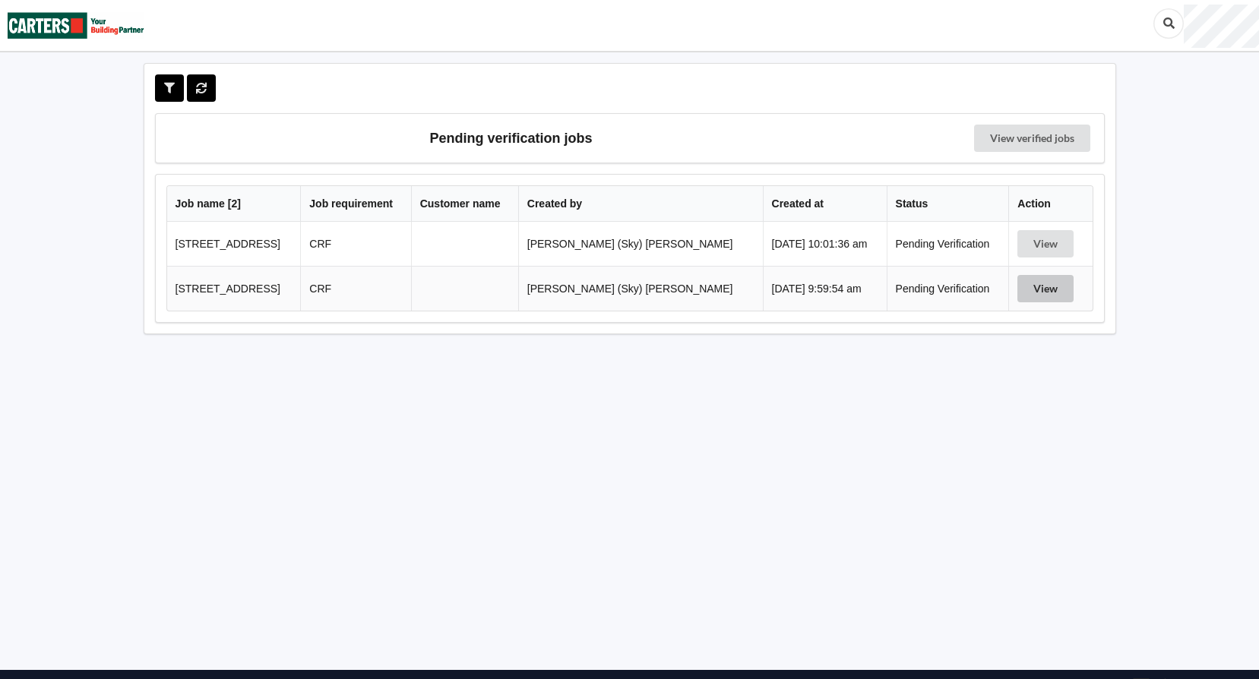
click at [1033, 283] on button "View" at bounding box center [1045, 288] width 56 height 27
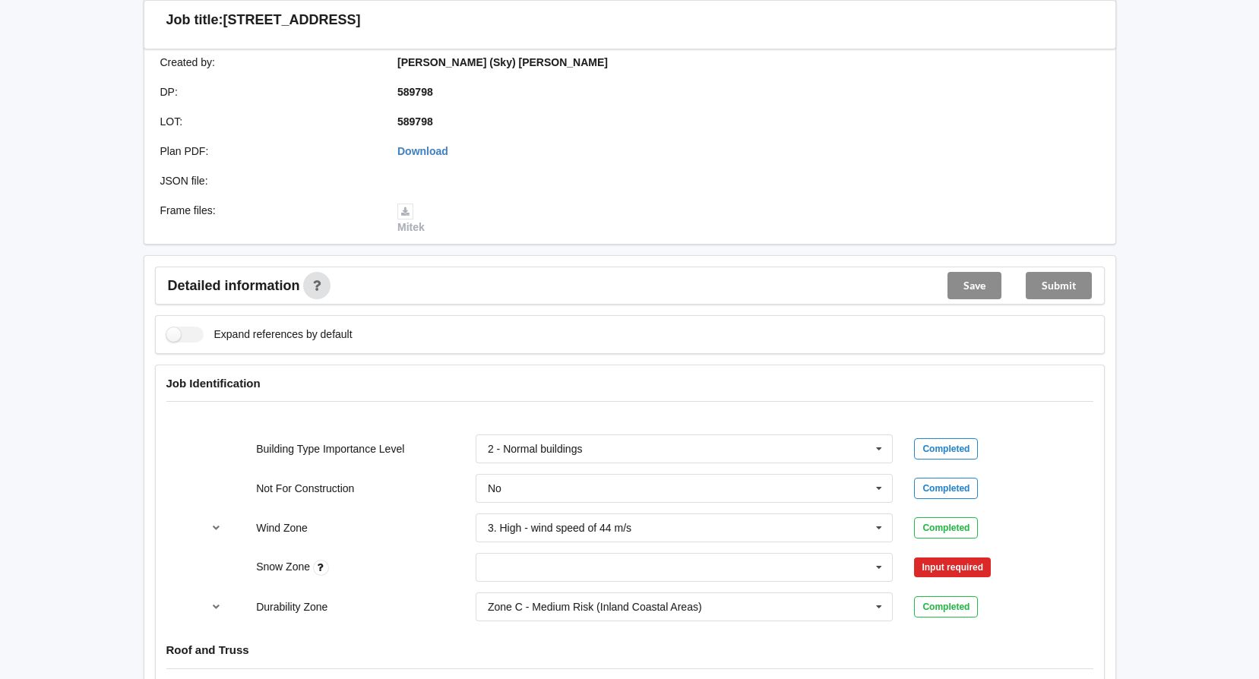
scroll to position [608, 0]
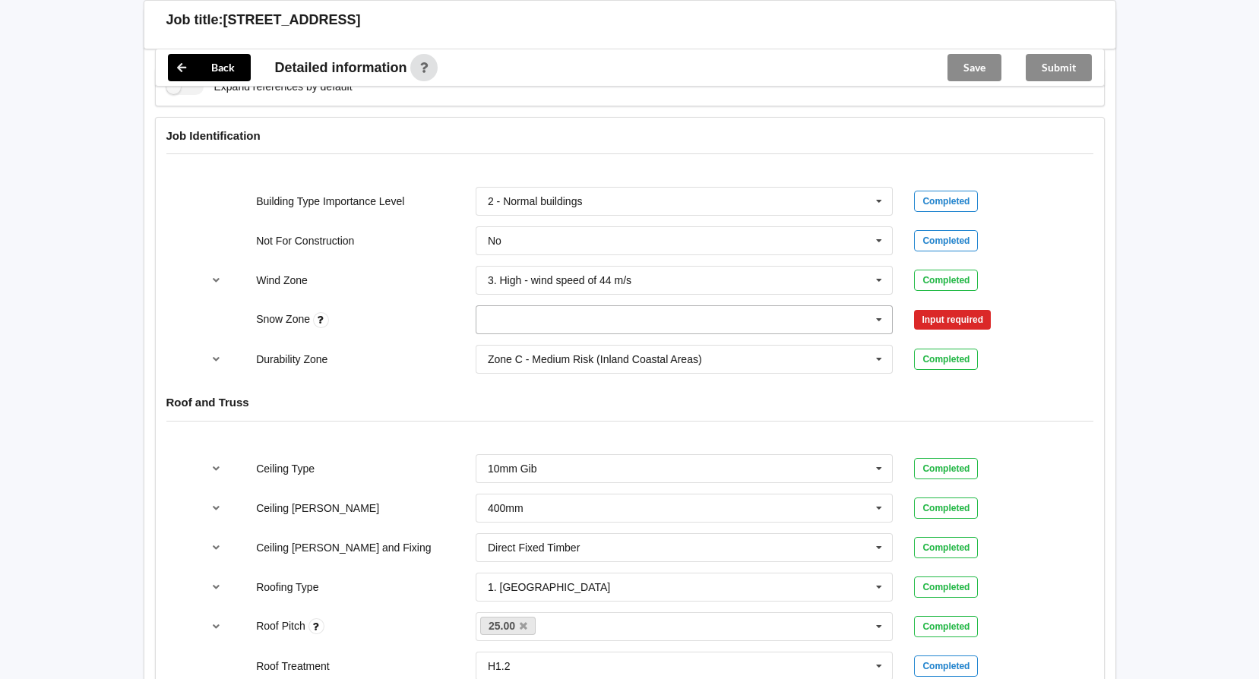
click at [631, 325] on input "text" at bounding box center [685, 319] width 416 height 27
click at [577, 346] on div "N0" at bounding box center [684, 348] width 416 height 28
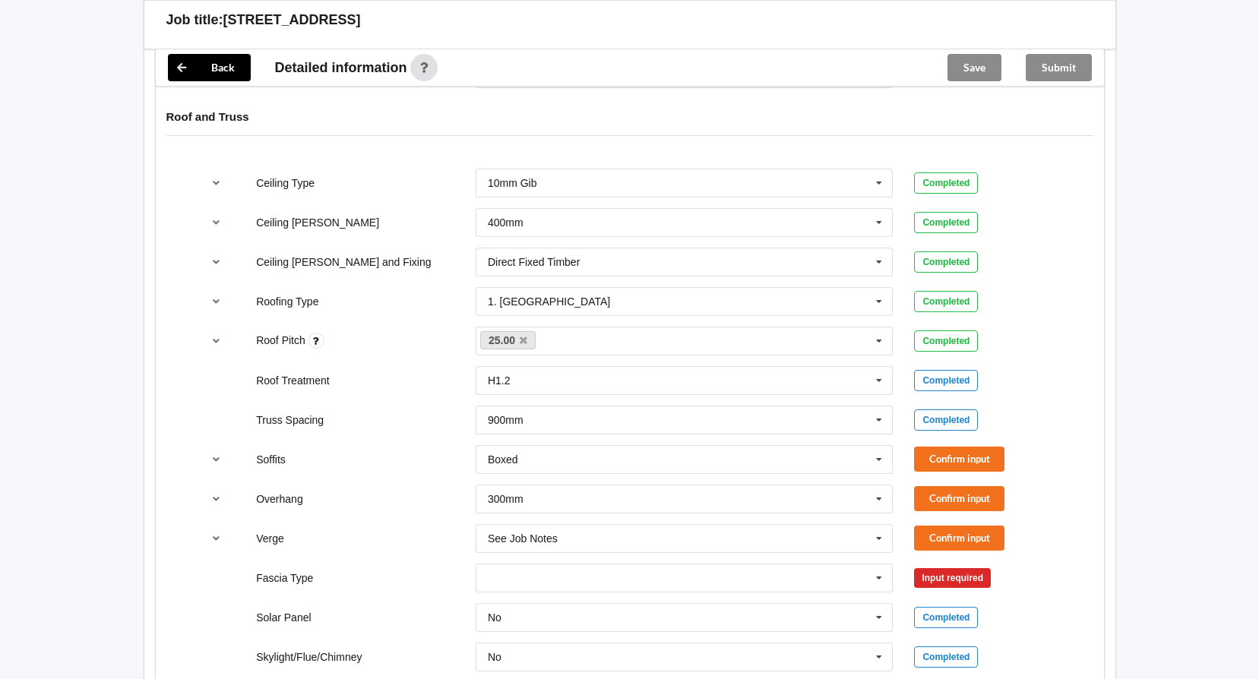
scroll to position [988, 0]
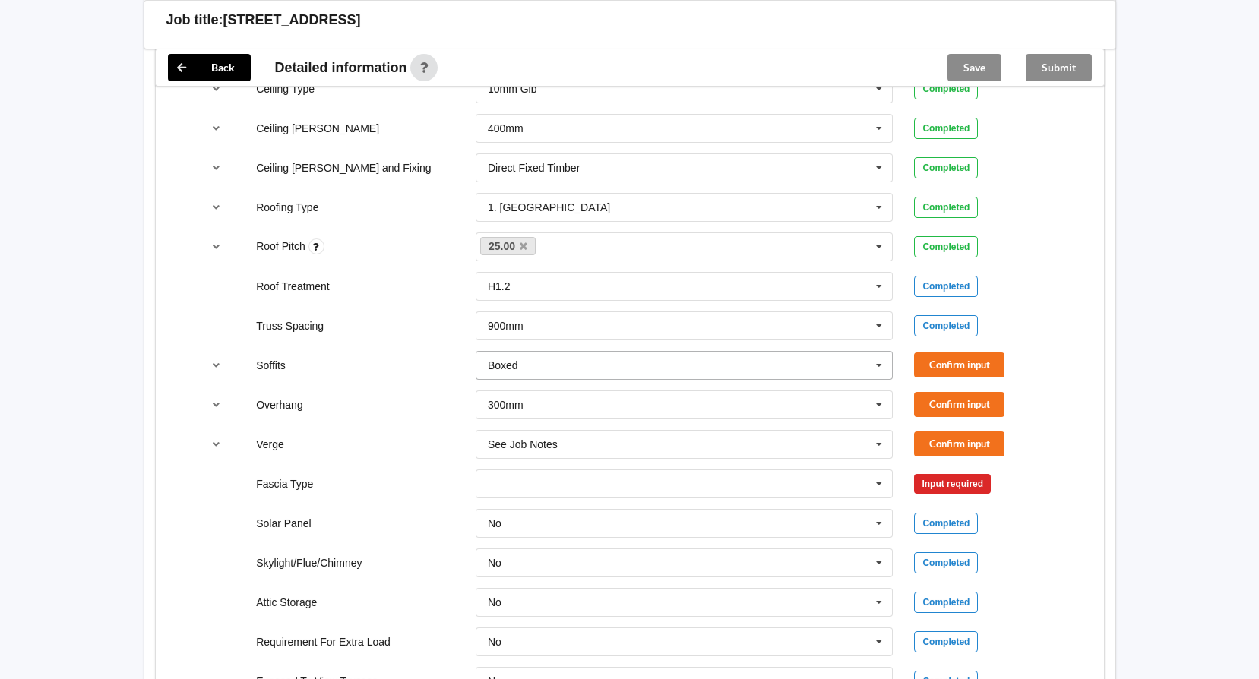
click at [665, 365] on input "text" at bounding box center [685, 365] width 416 height 27
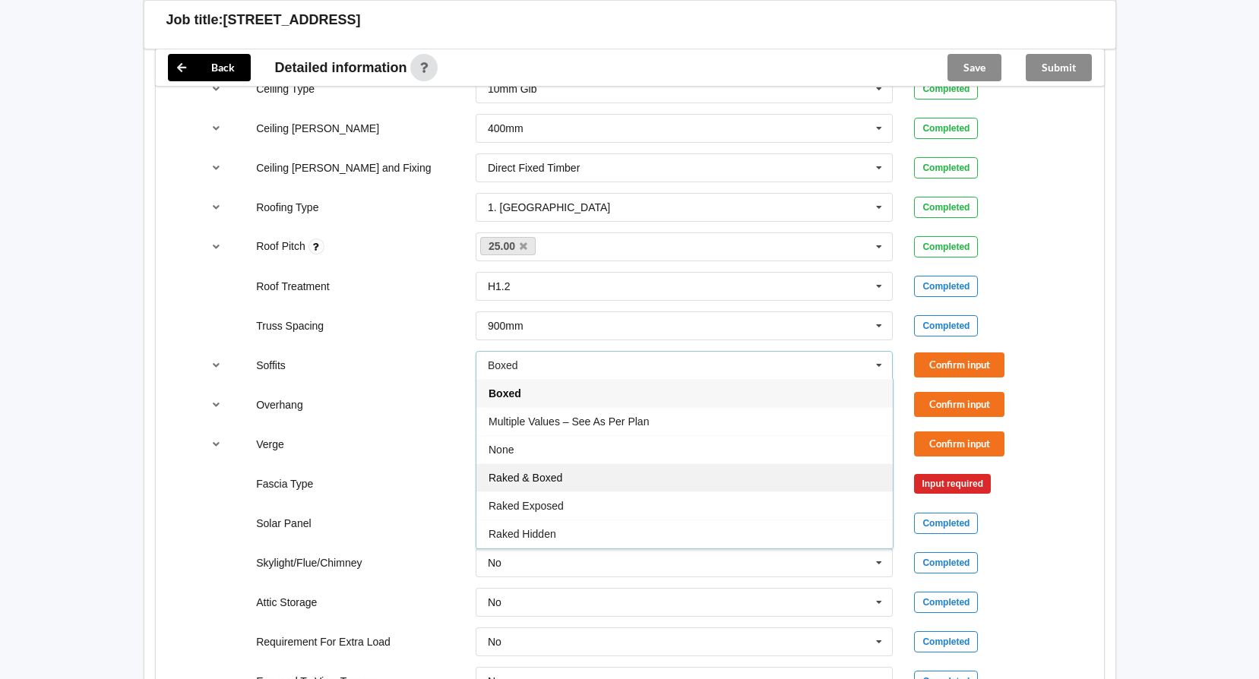
click at [642, 485] on div "Raked & Boxed" at bounding box center [684, 478] width 416 height 28
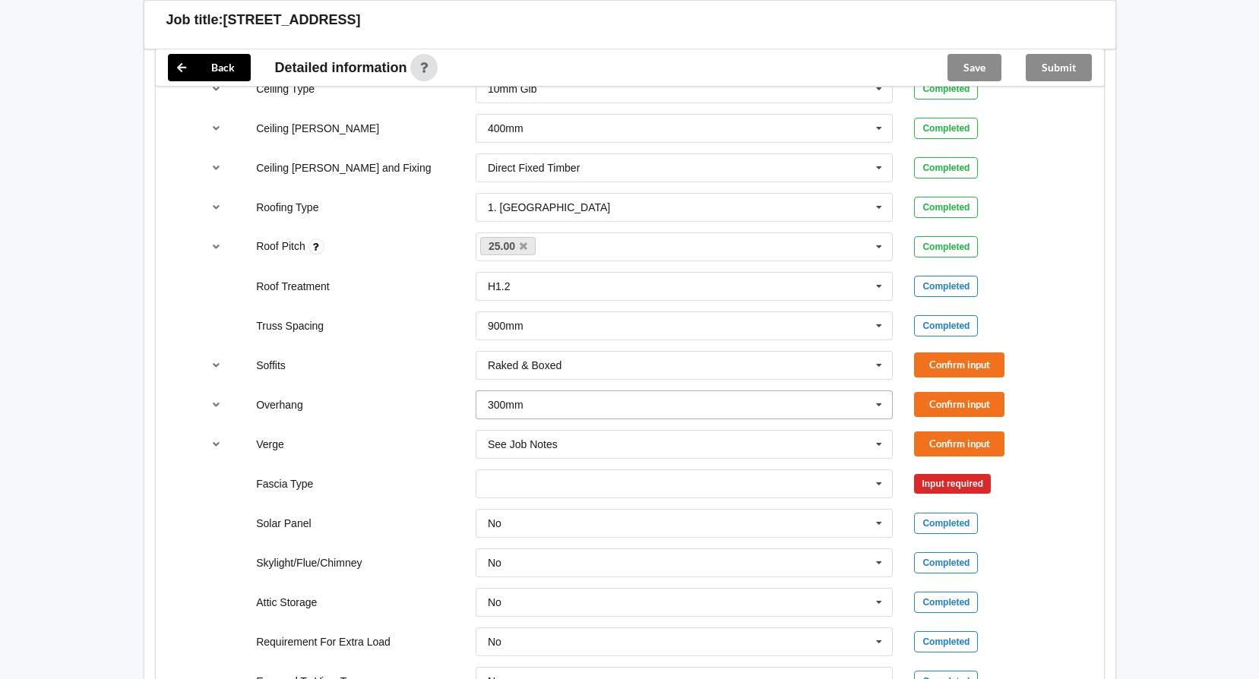
click at [710, 407] on input "text" at bounding box center [685, 404] width 416 height 27
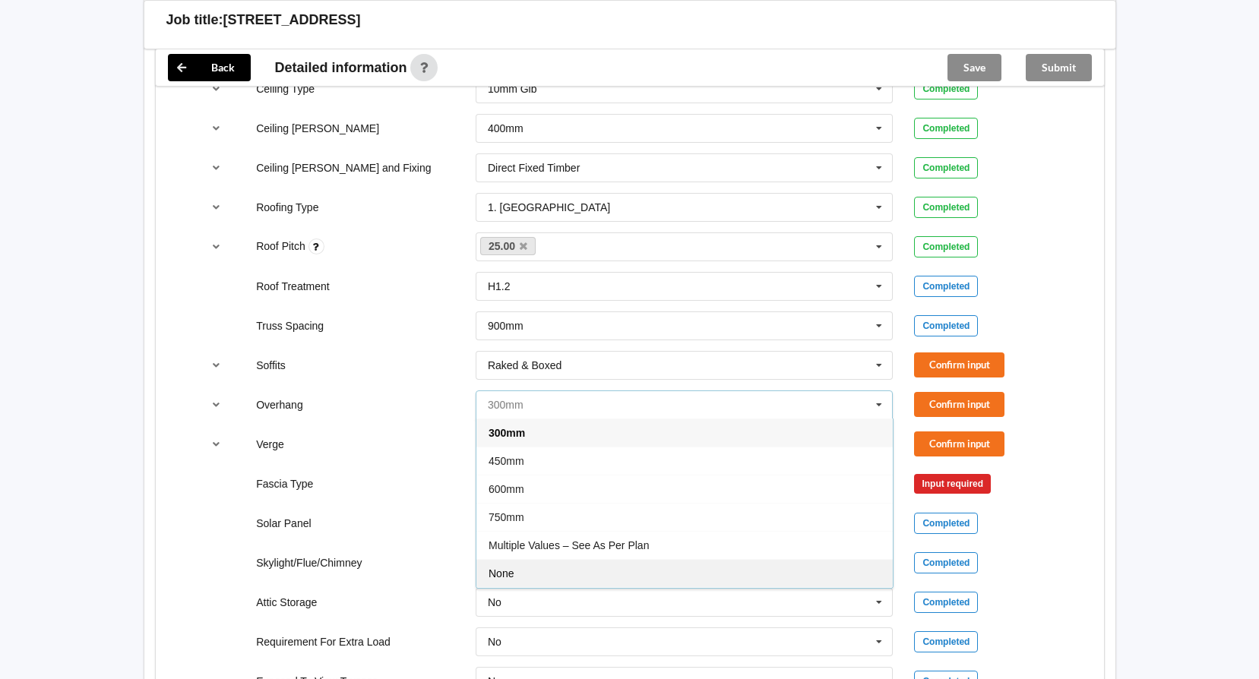
scroll to position [27, 0]
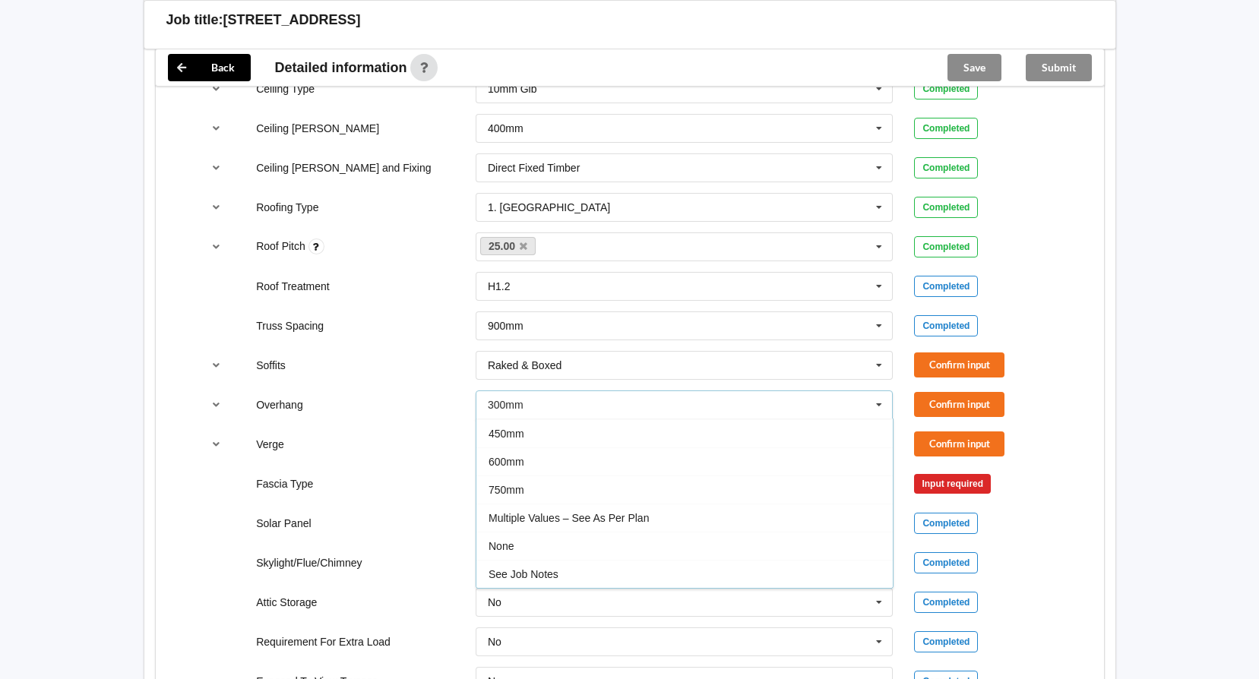
drag, startPoint x: 612, startPoint y: 571, endPoint x: 614, endPoint y: 564, distance: 7.7
click at [612, 571] on div "See Job Notes" at bounding box center [684, 574] width 416 height 28
click at [964, 367] on button "Confirm input" at bounding box center [959, 365] width 90 height 25
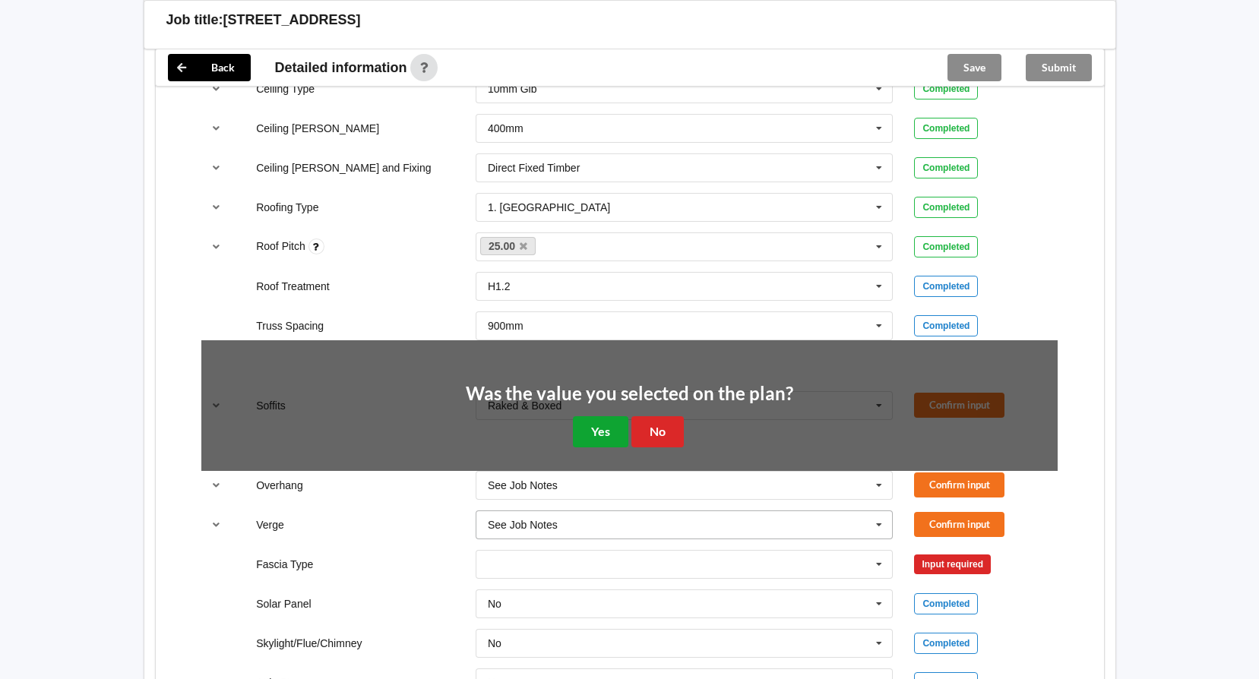
drag, startPoint x: 609, startPoint y: 436, endPoint x: 636, endPoint y: 433, distance: 26.8
click at [609, 437] on button "Yes" at bounding box center [600, 431] width 55 height 31
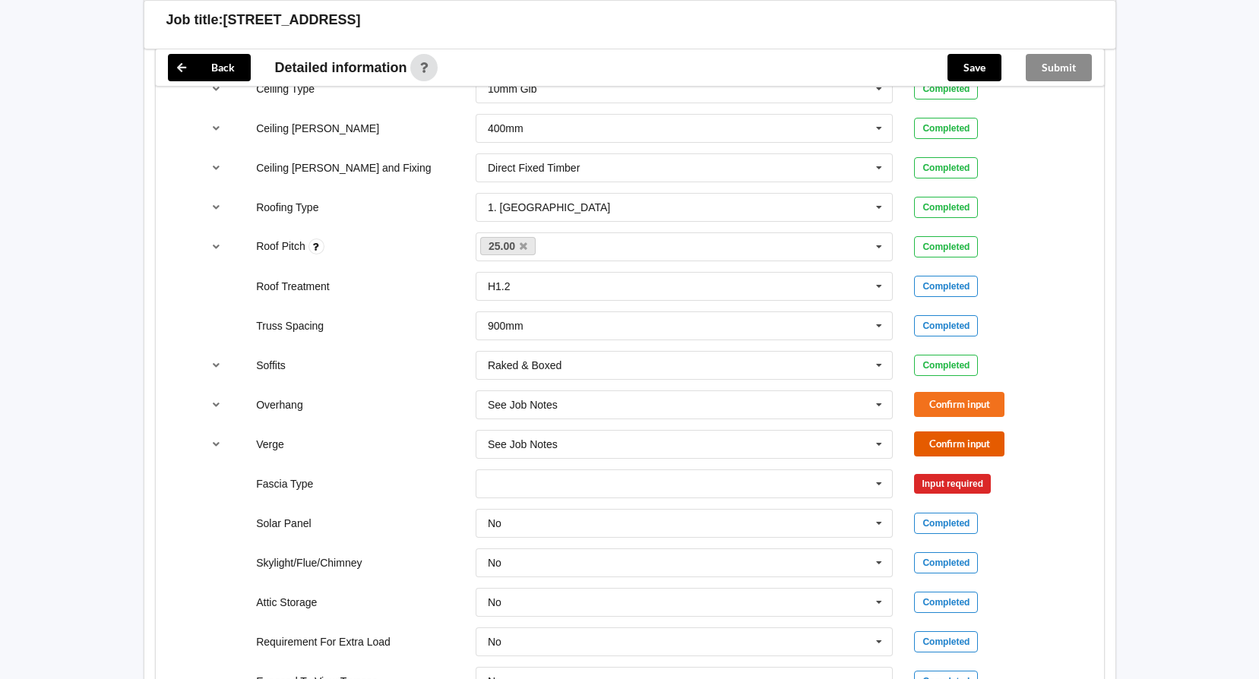
click at [938, 443] on button "Confirm input" at bounding box center [959, 444] width 90 height 25
click at [957, 407] on button "Confirm input" at bounding box center [959, 404] width 90 height 25
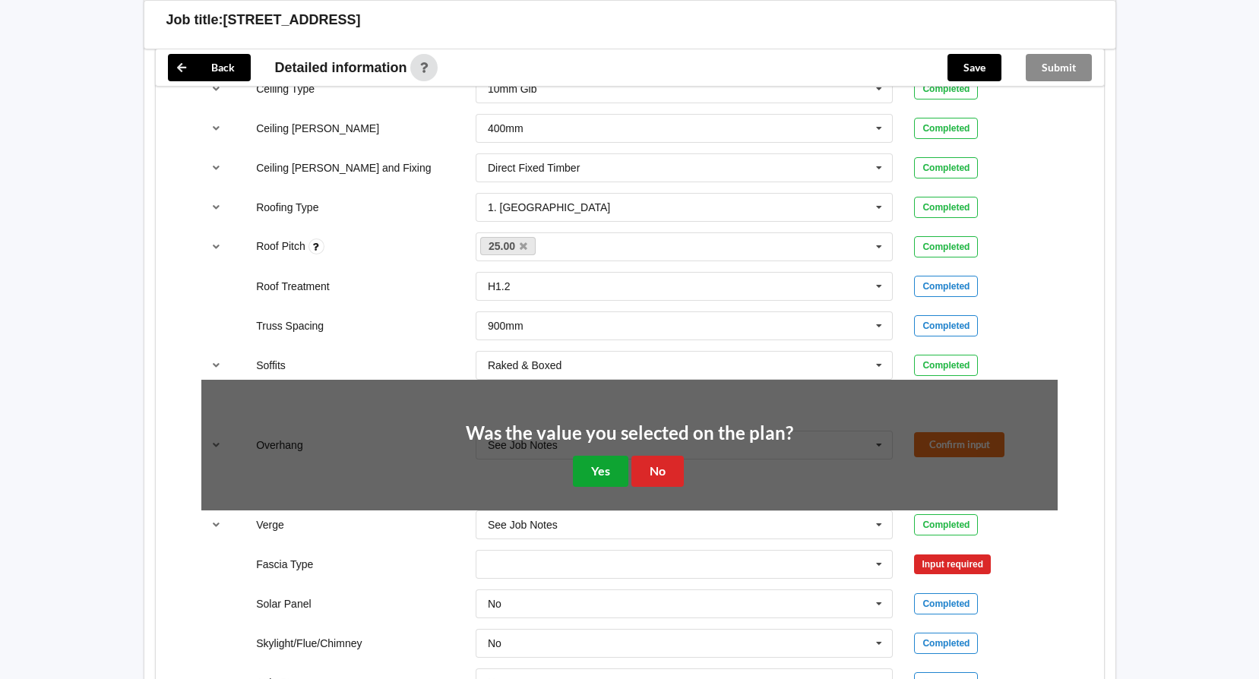
click at [609, 476] on button "Yes" at bounding box center [600, 471] width 55 height 31
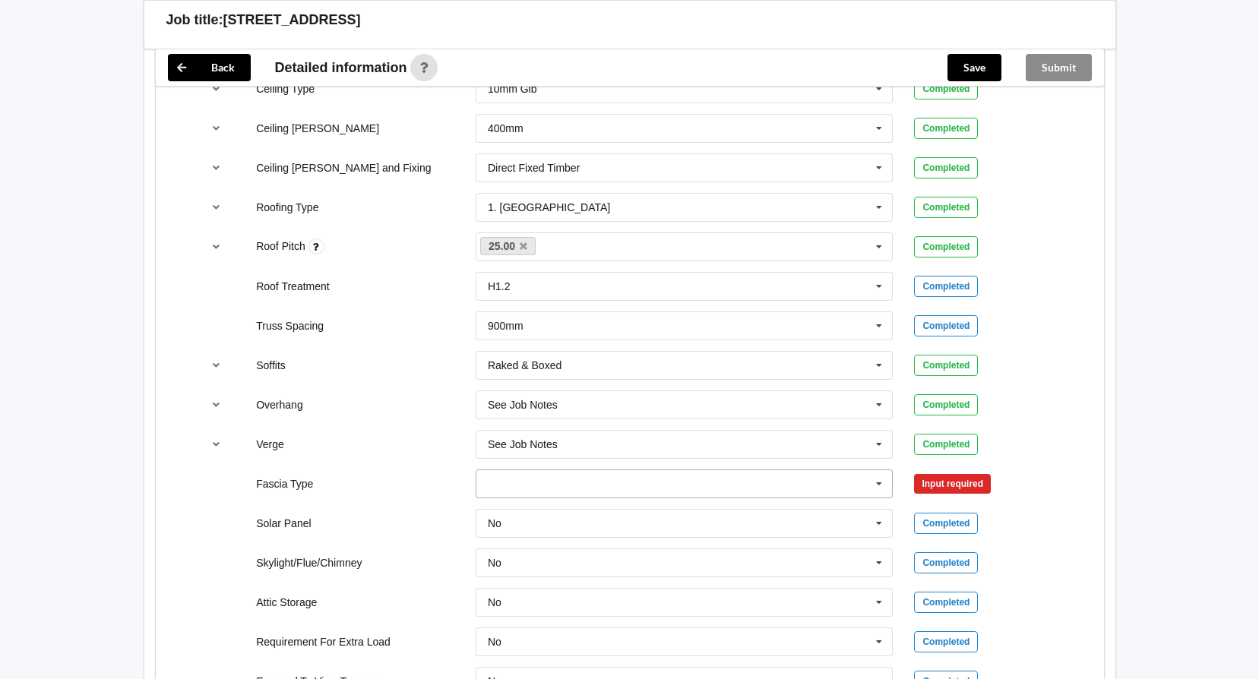
click at [828, 488] on input "text" at bounding box center [685, 483] width 416 height 27
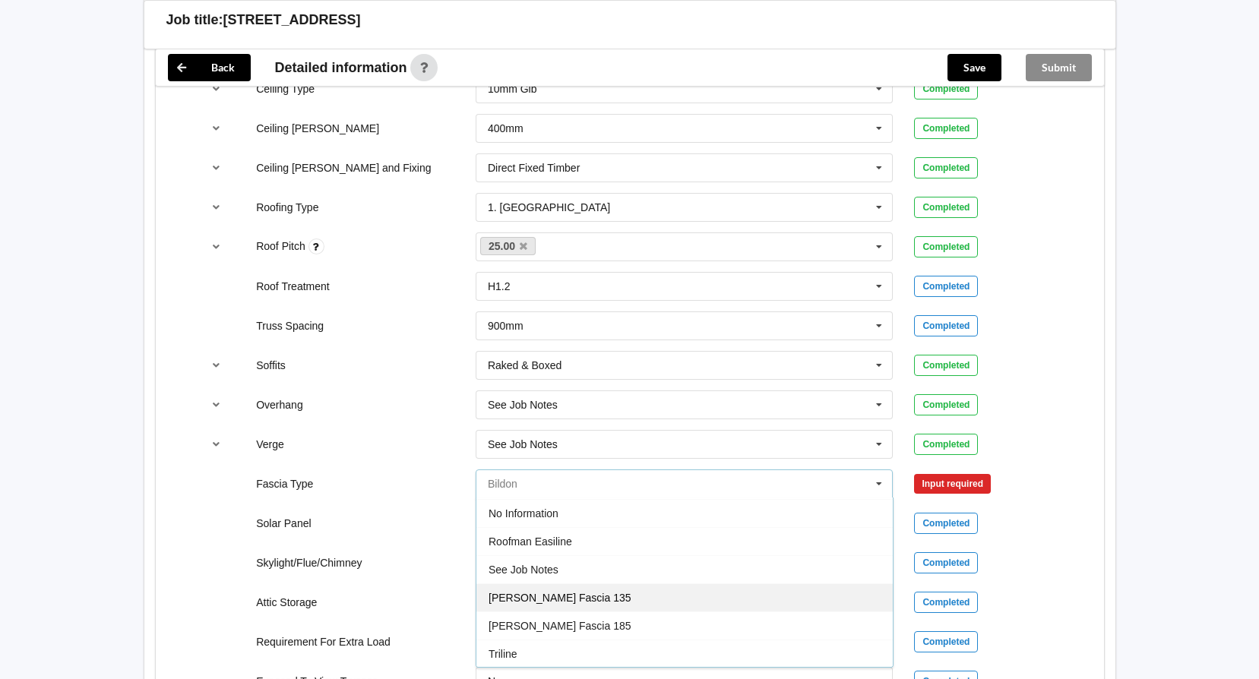
scroll to position [505, 0]
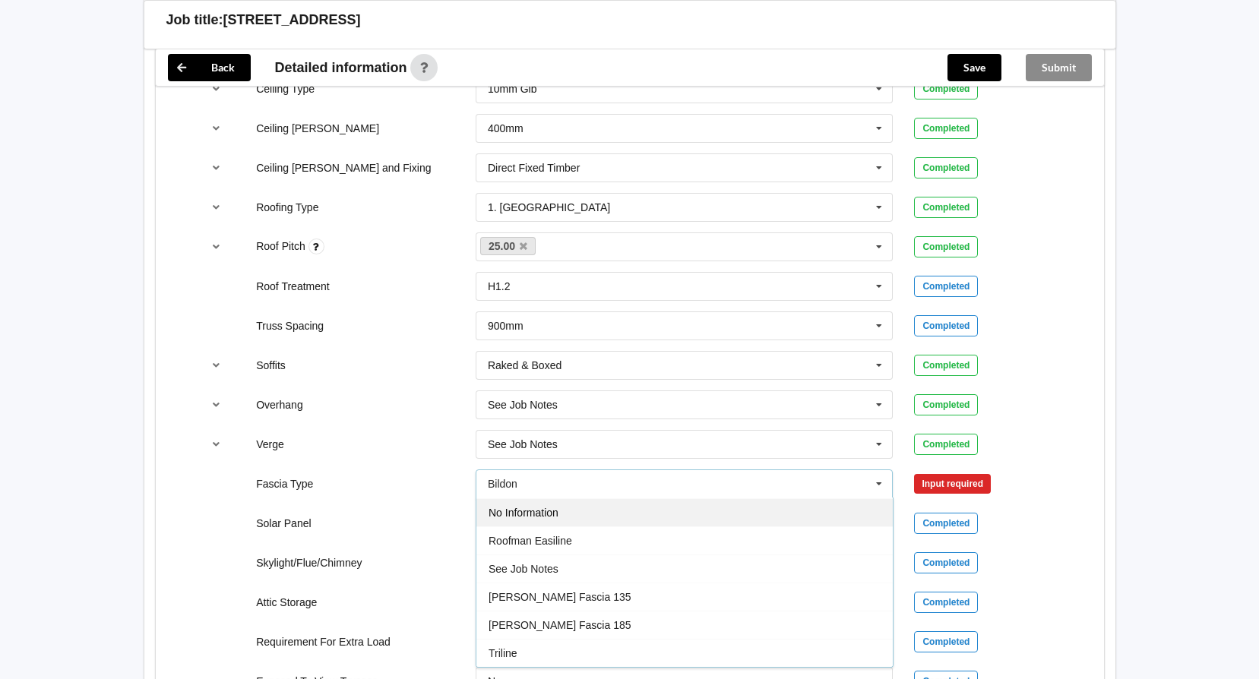
click at [583, 511] on div "No Information" at bounding box center [684, 512] width 416 height 28
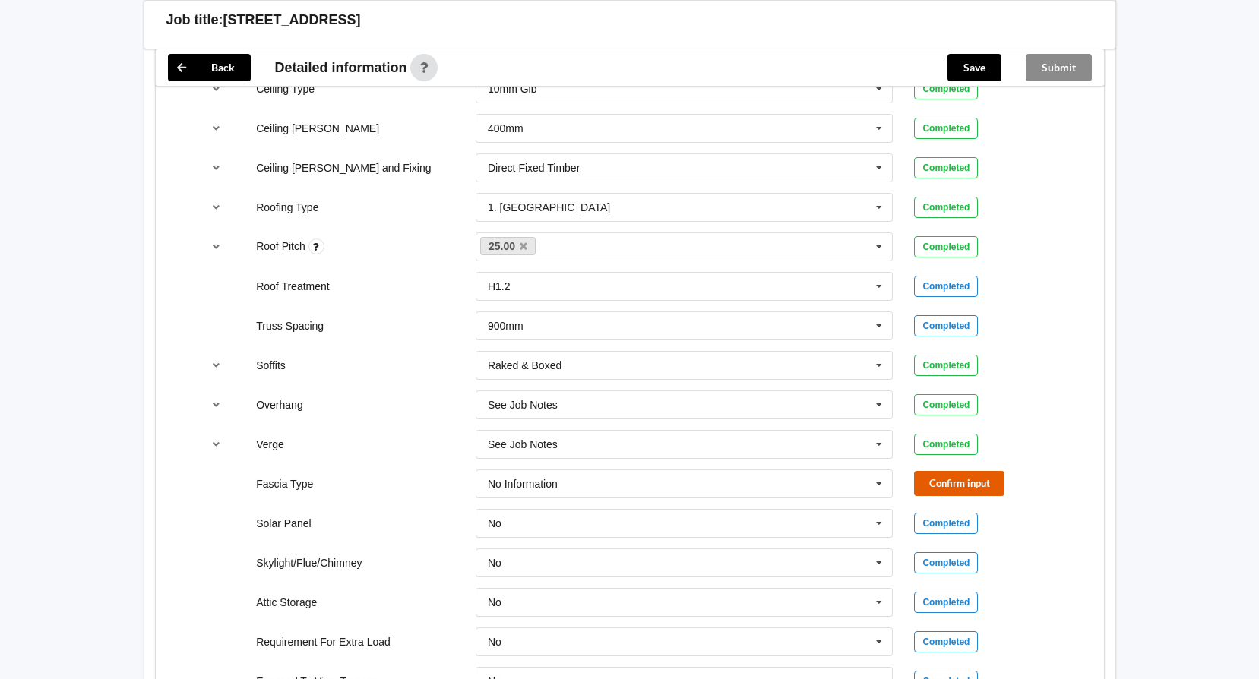
click at [967, 489] on button "Confirm input" at bounding box center [959, 483] width 90 height 25
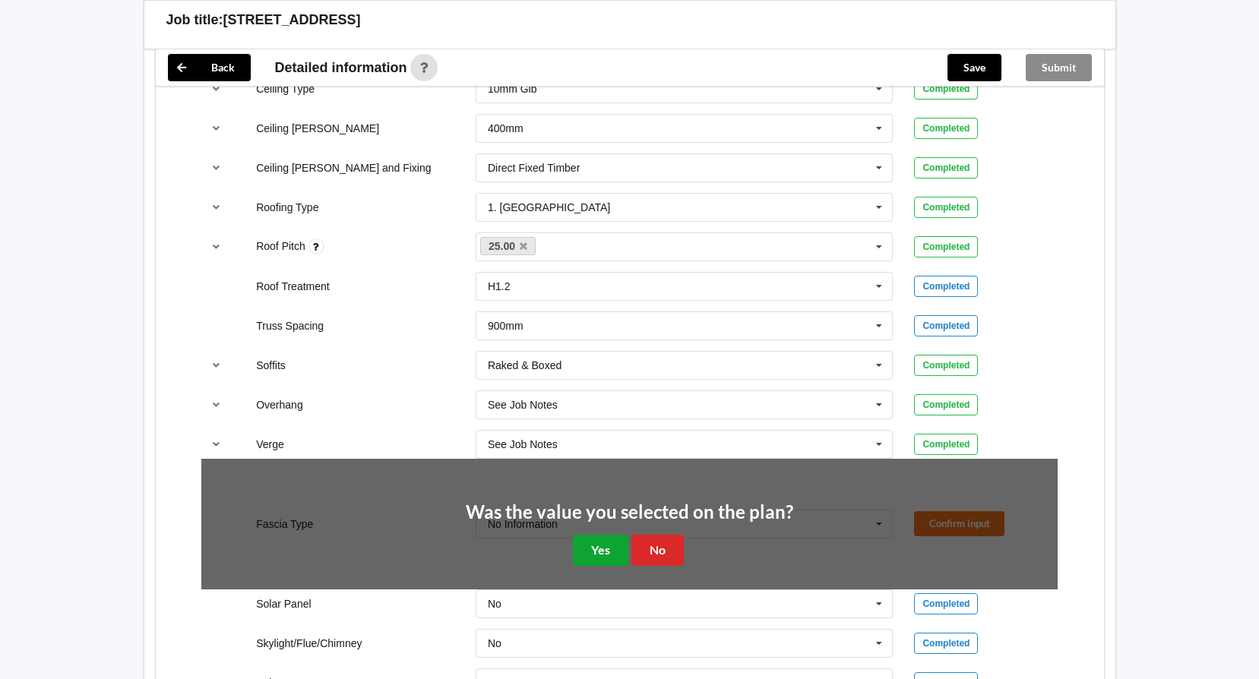
click at [615, 548] on button "Yes" at bounding box center [600, 550] width 55 height 31
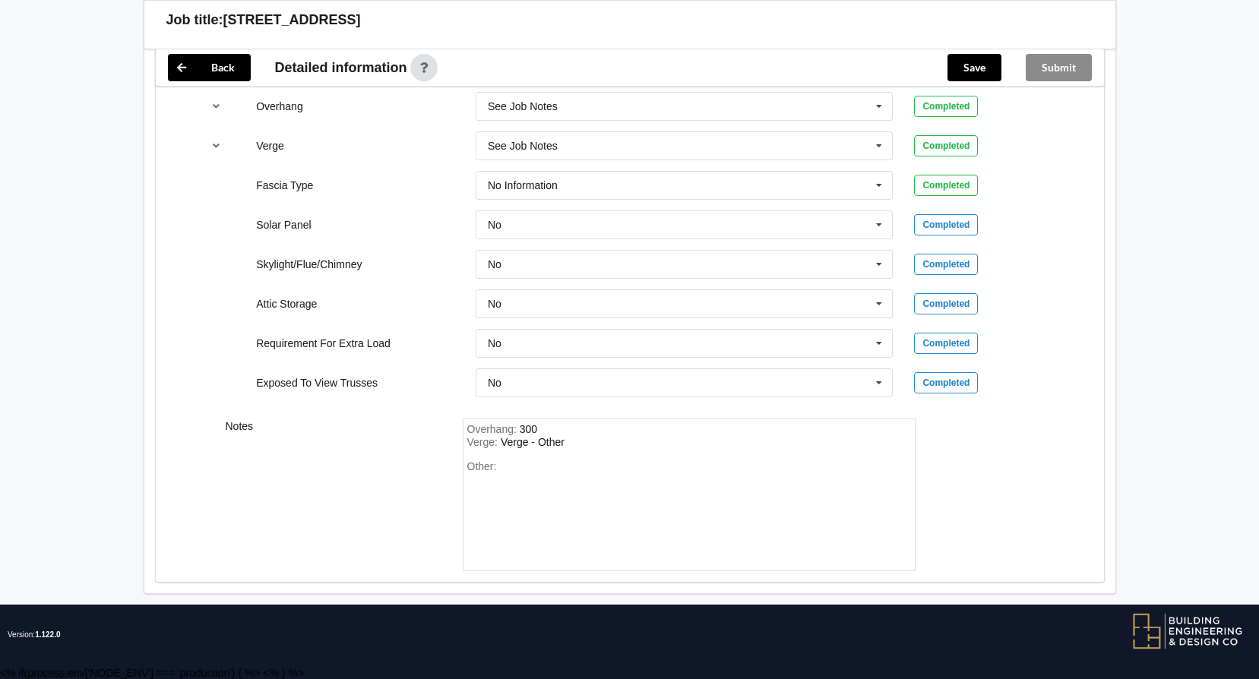
scroll to position [1288, 0]
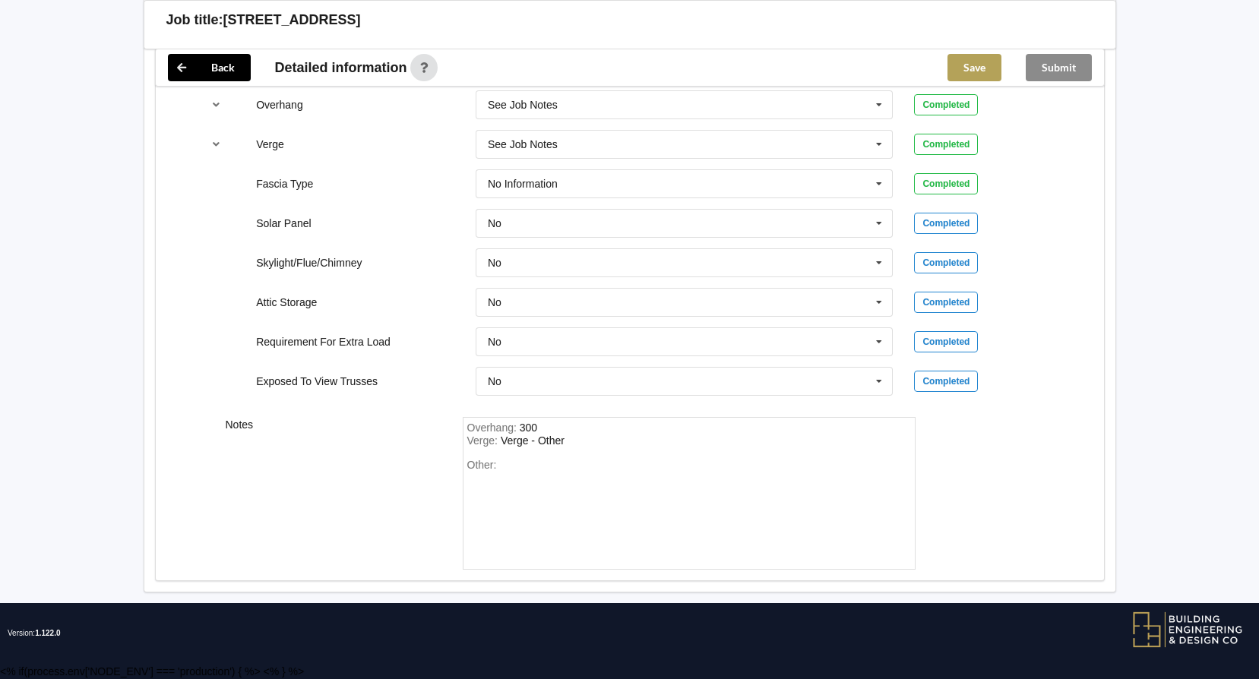
click at [972, 80] on button "Save" at bounding box center [975, 67] width 54 height 27
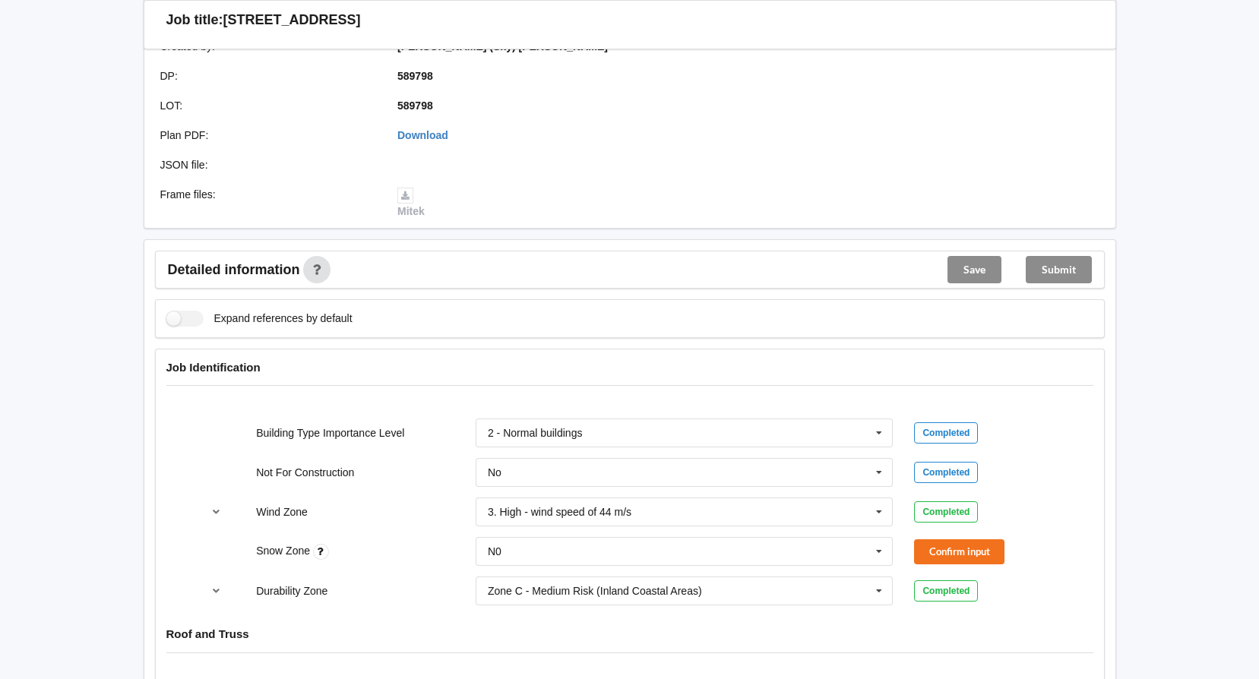
scroll to position [0, 0]
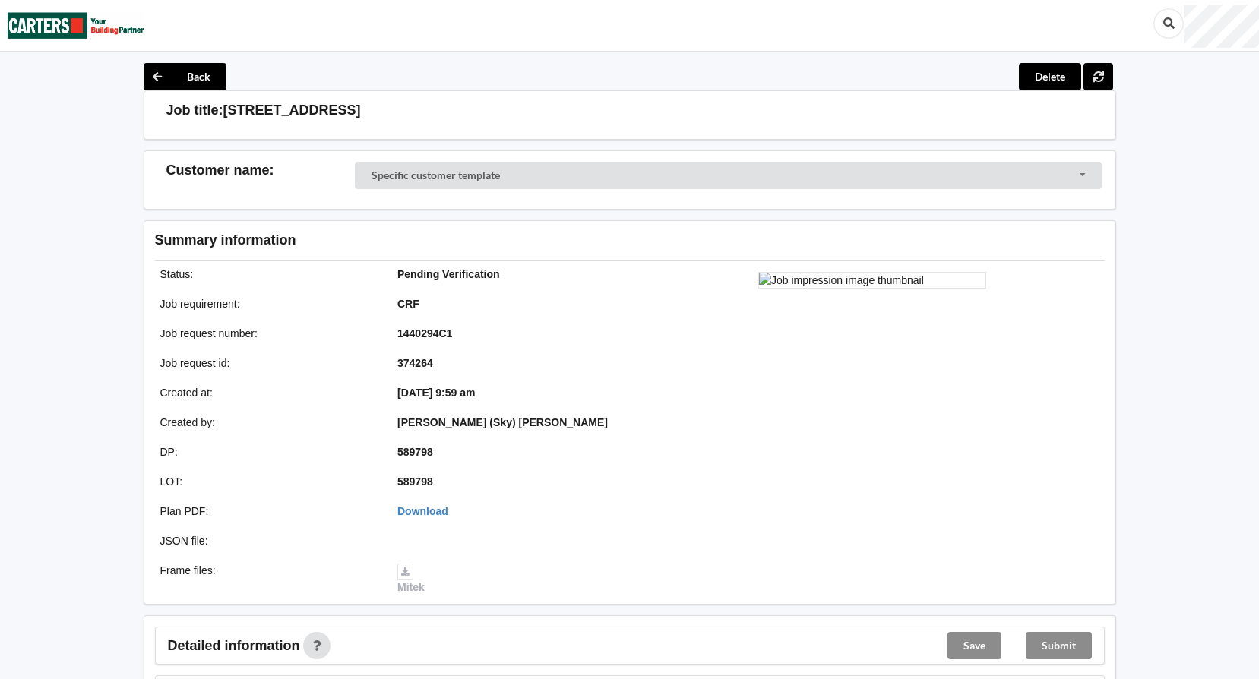
click at [1066, 647] on div "Submit" at bounding box center [1059, 646] width 90 height 36
click at [1066, 646] on div "Submit" at bounding box center [1059, 646] width 90 height 36
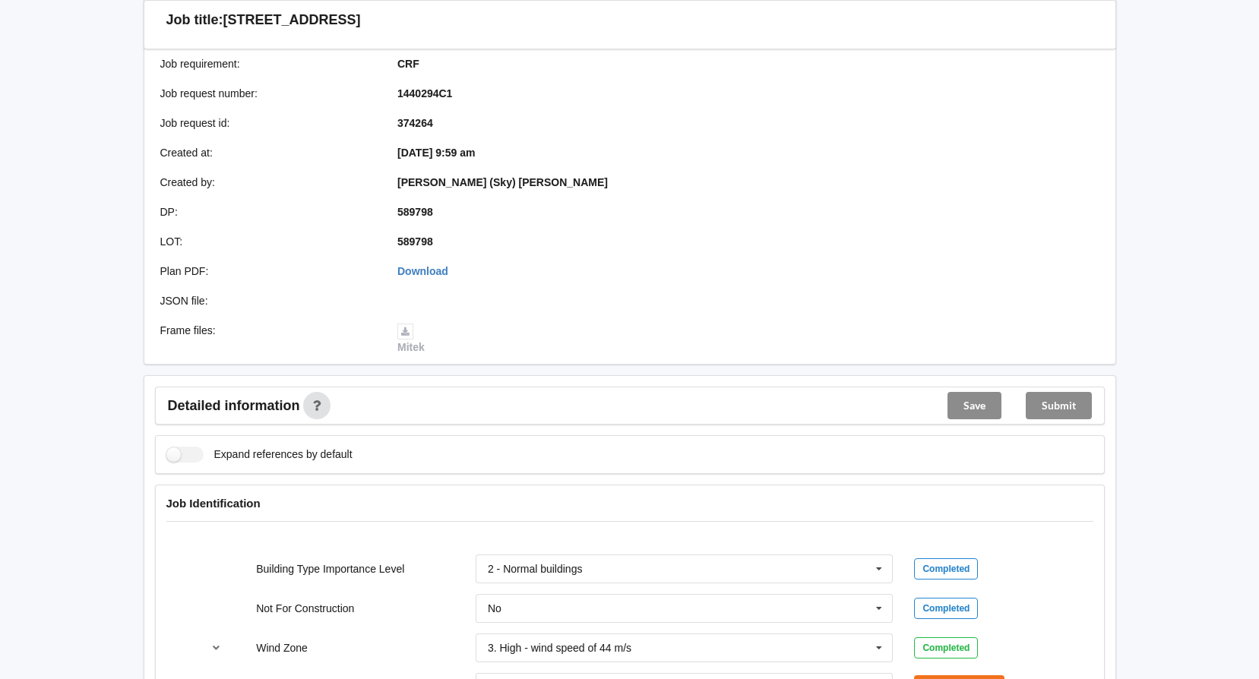
scroll to position [380, 0]
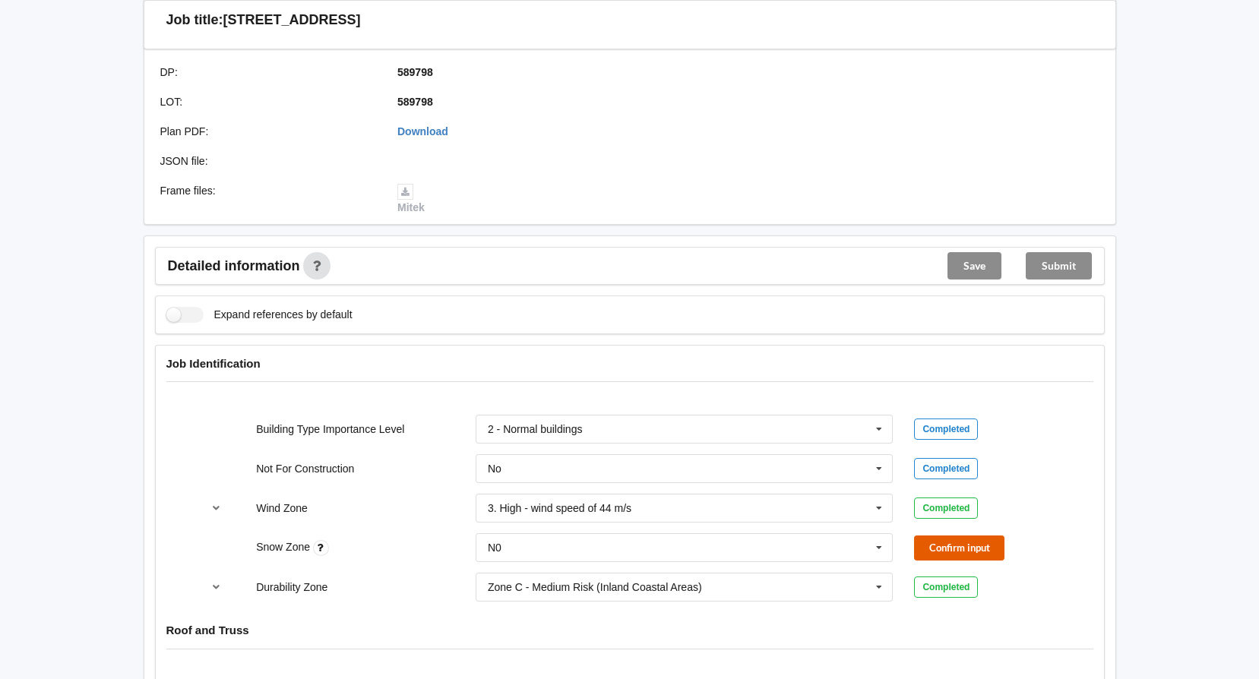
click at [959, 560] on button "Confirm input" at bounding box center [959, 548] width 90 height 25
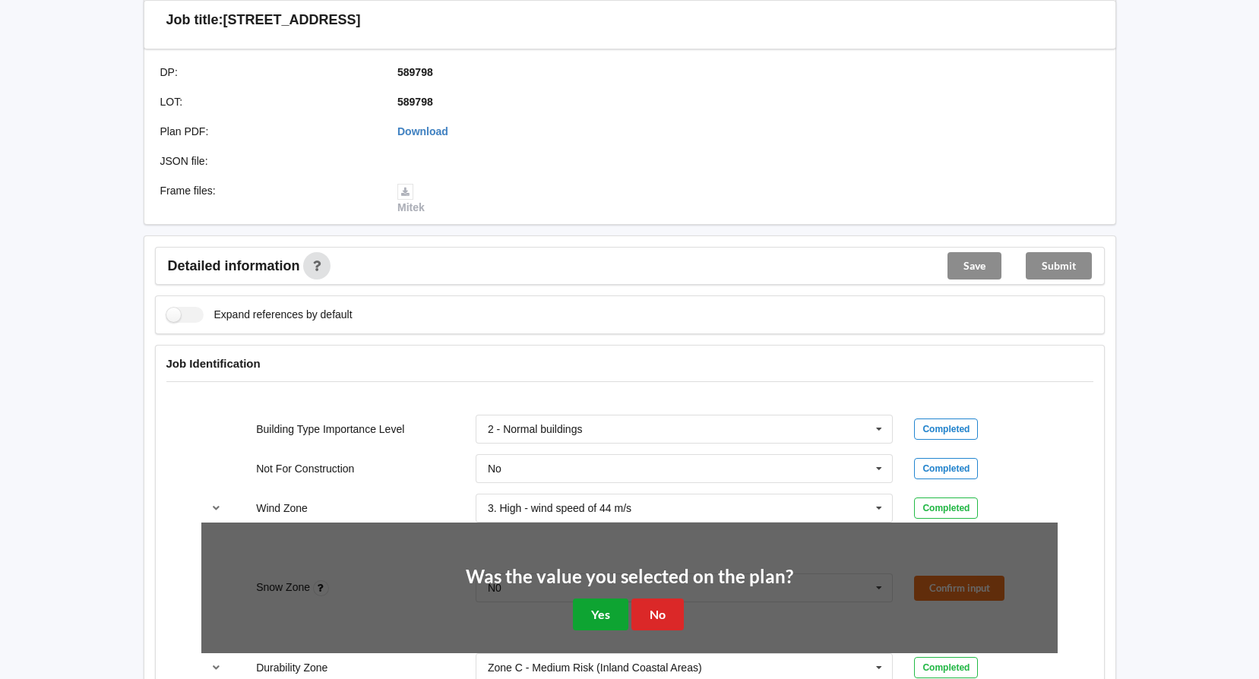
click at [605, 615] on button "Yes" at bounding box center [600, 614] width 55 height 31
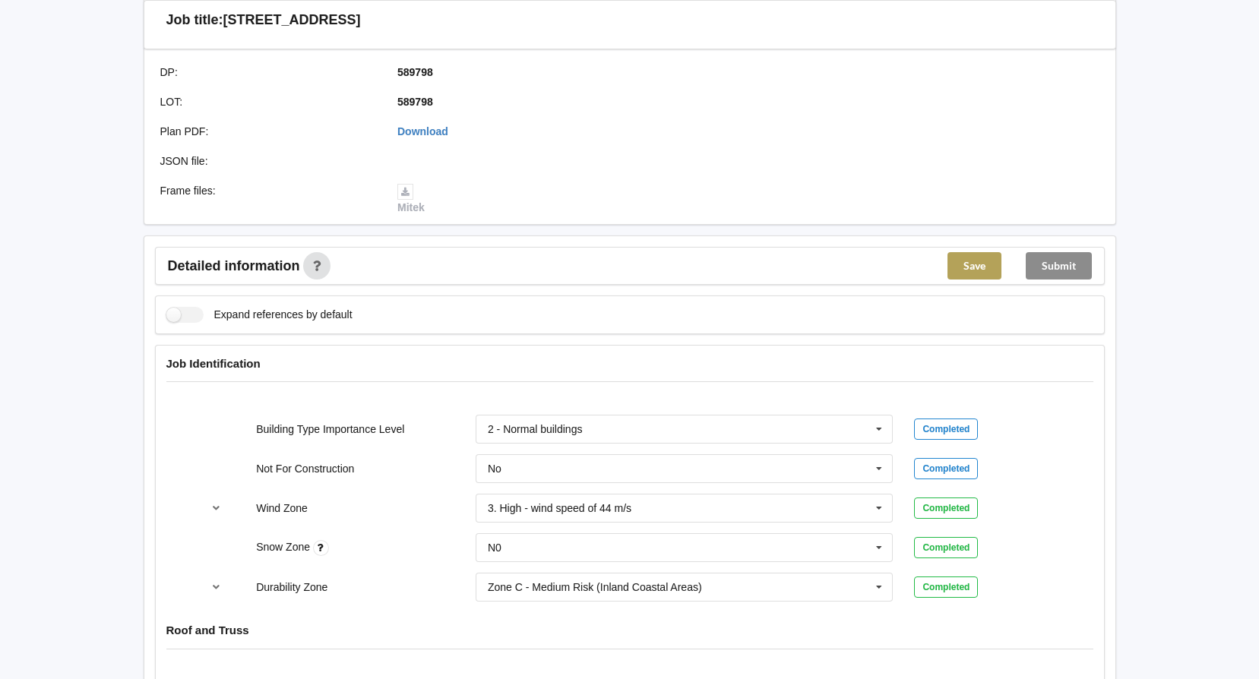
click at [974, 274] on button "Save" at bounding box center [975, 265] width 54 height 27
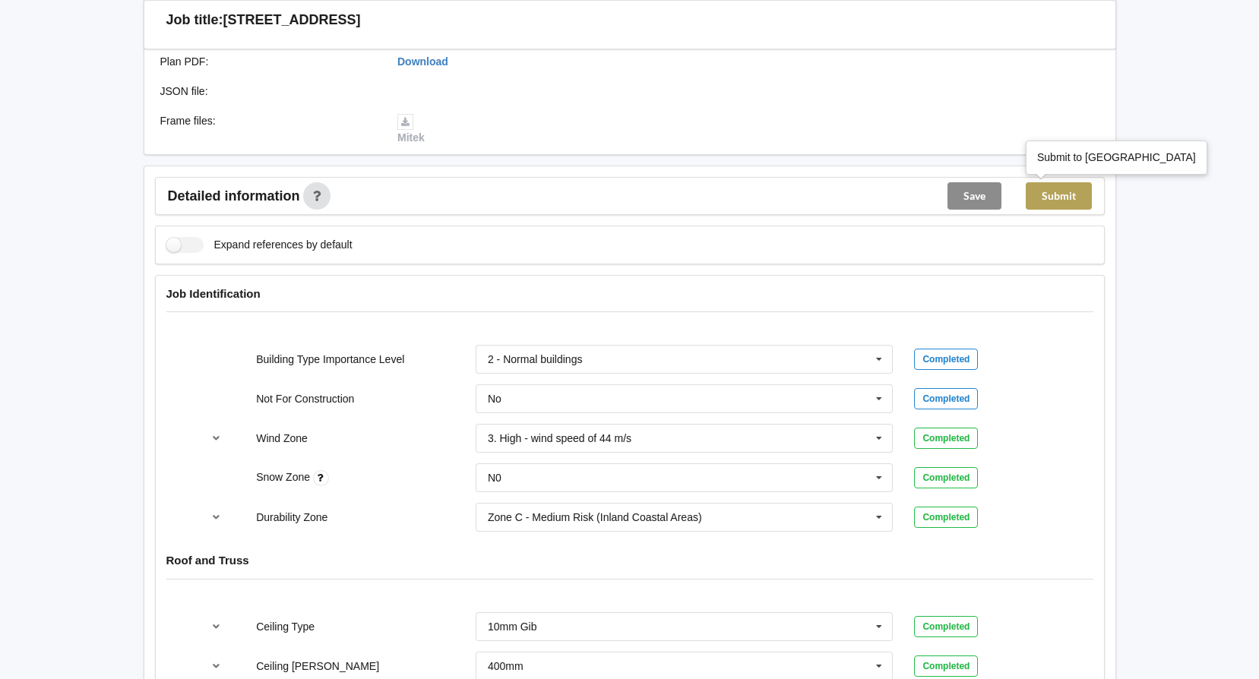
click at [1059, 189] on button "Submit" at bounding box center [1059, 195] width 66 height 27
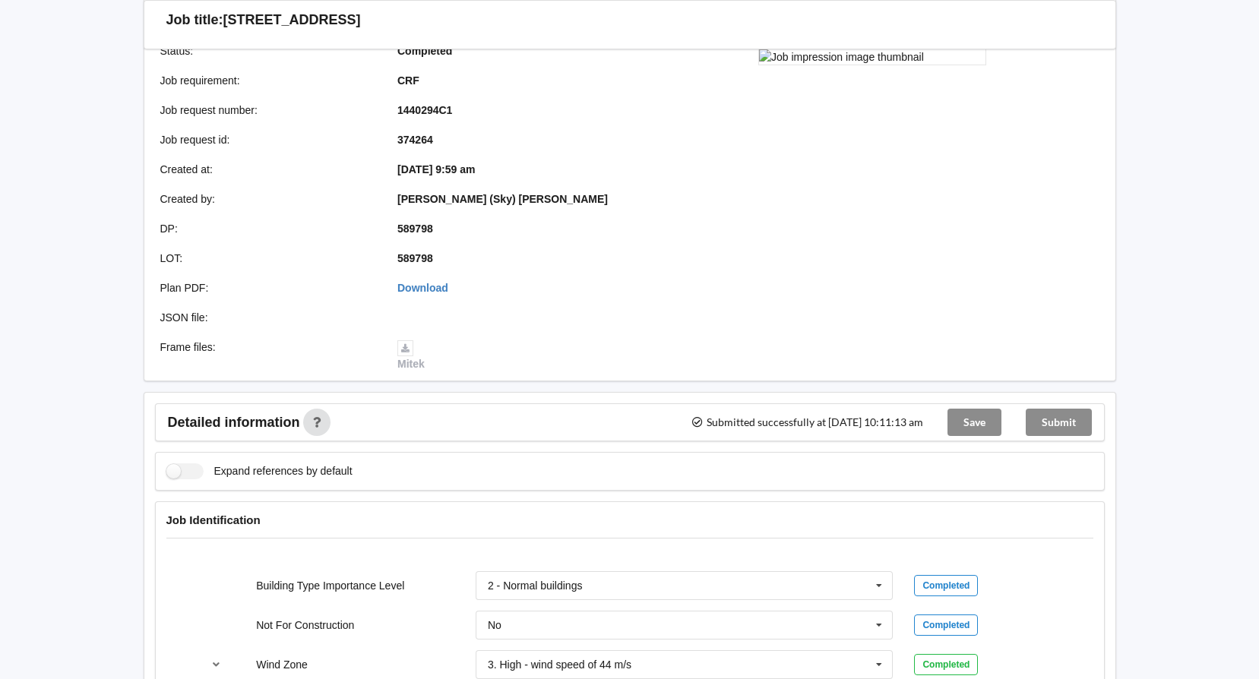
scroll to position [0, 0]
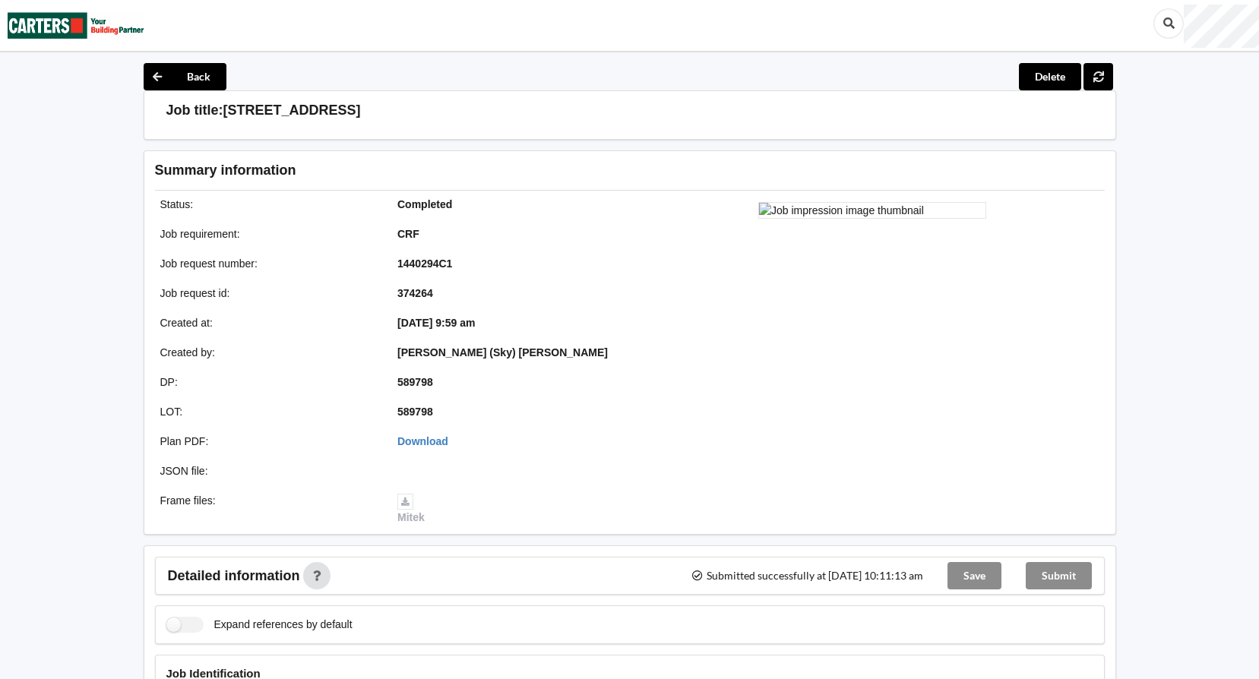
click at [198, 73] on button "Back" at bounding box center [185, 76] width 83 height 27
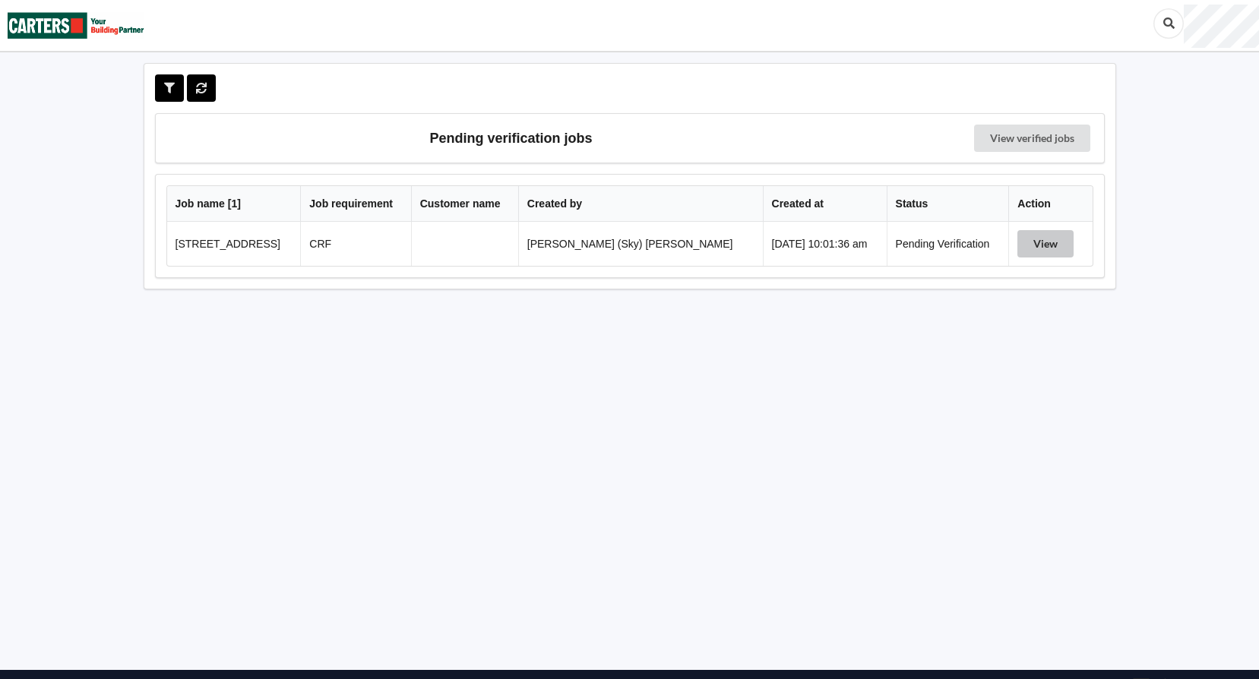
click at [1021, 247] on button "View" at bounding box center [1045, 243] width 56 height 27
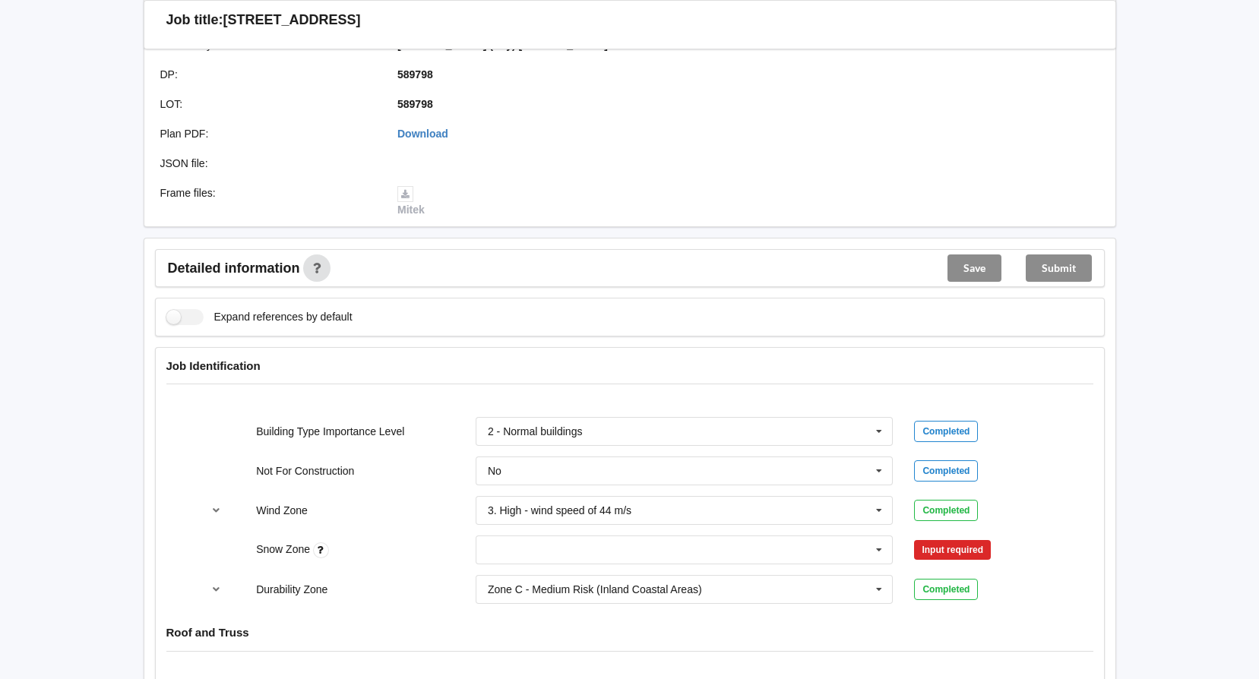
scroll to position [380, 0]
click at [714, 556] on input "text" at bounding box center [685, 547] width 416 height 27
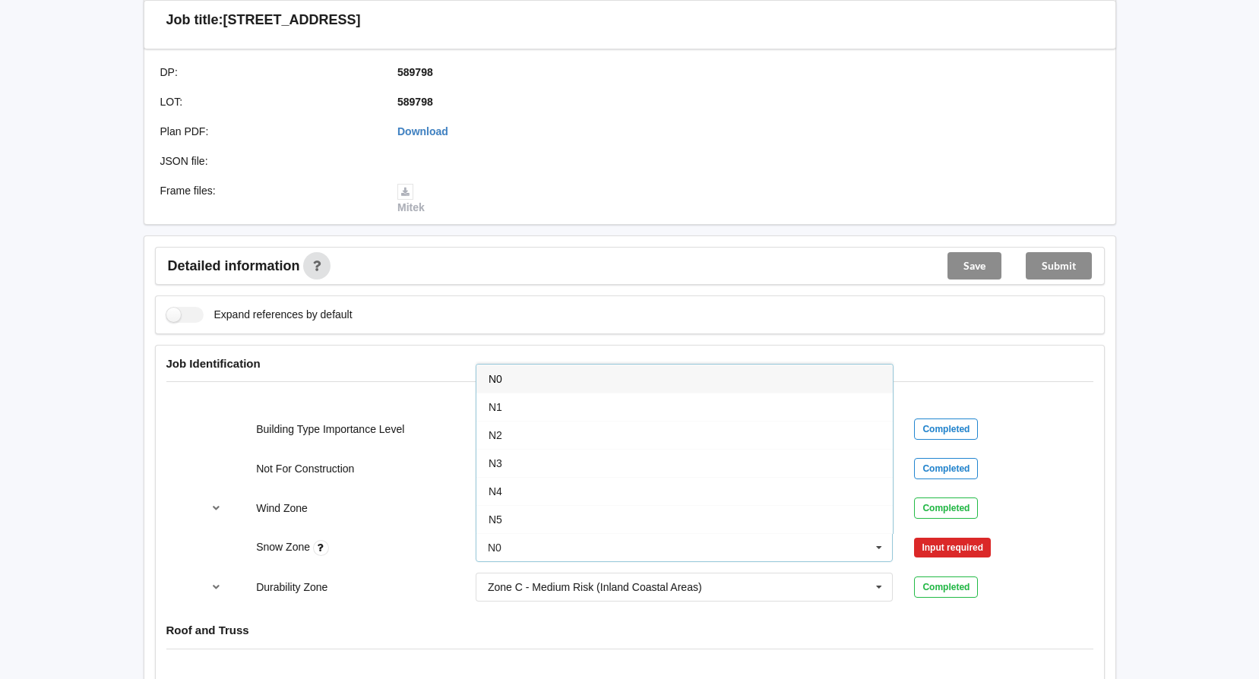
click at [598, 383] on div "N0" at bounding box center [684, 379] width 416 height 28
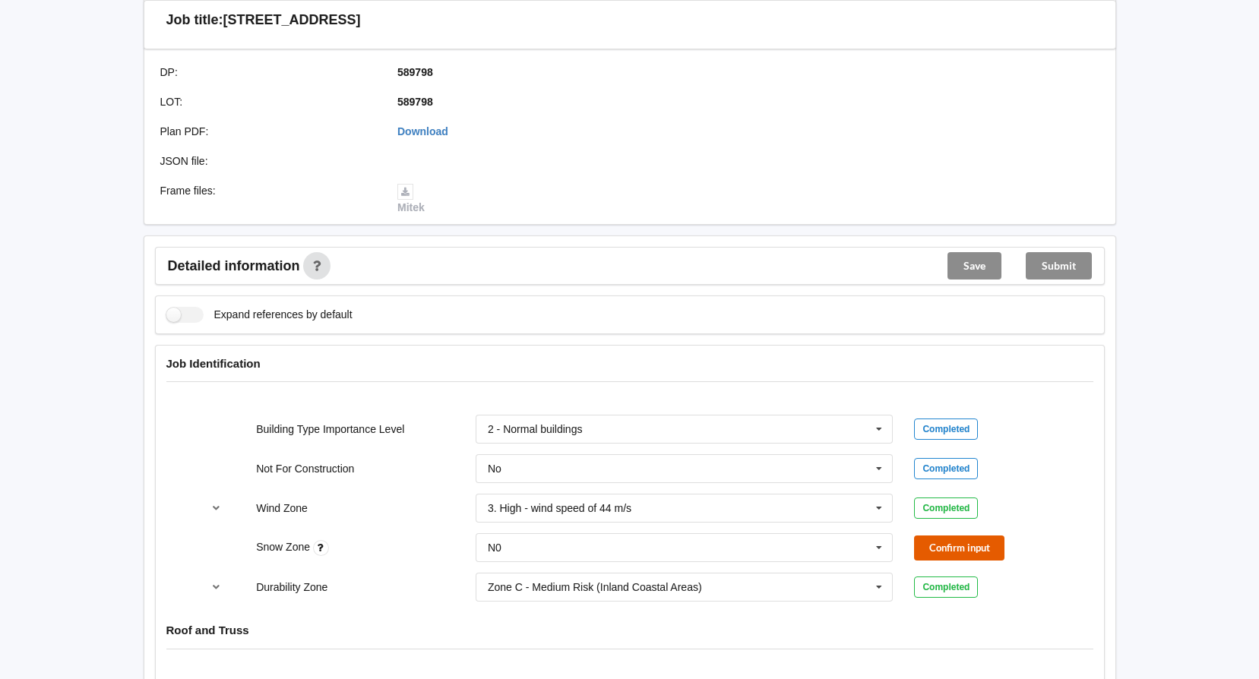
click at [964, 549] on button "Confirm input" at bounding box center [959, 548] width 90 height 25
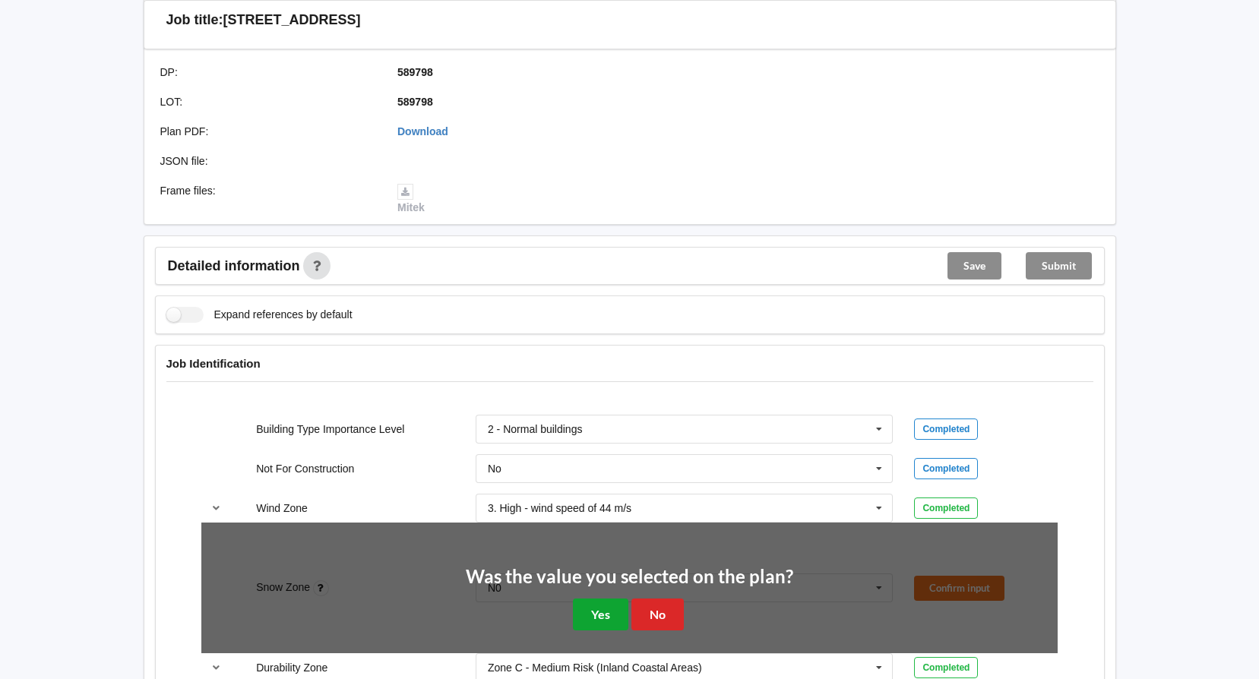
click at [601, 619] on button "Yes" at bounding box center [600, 614] width 55 height 31
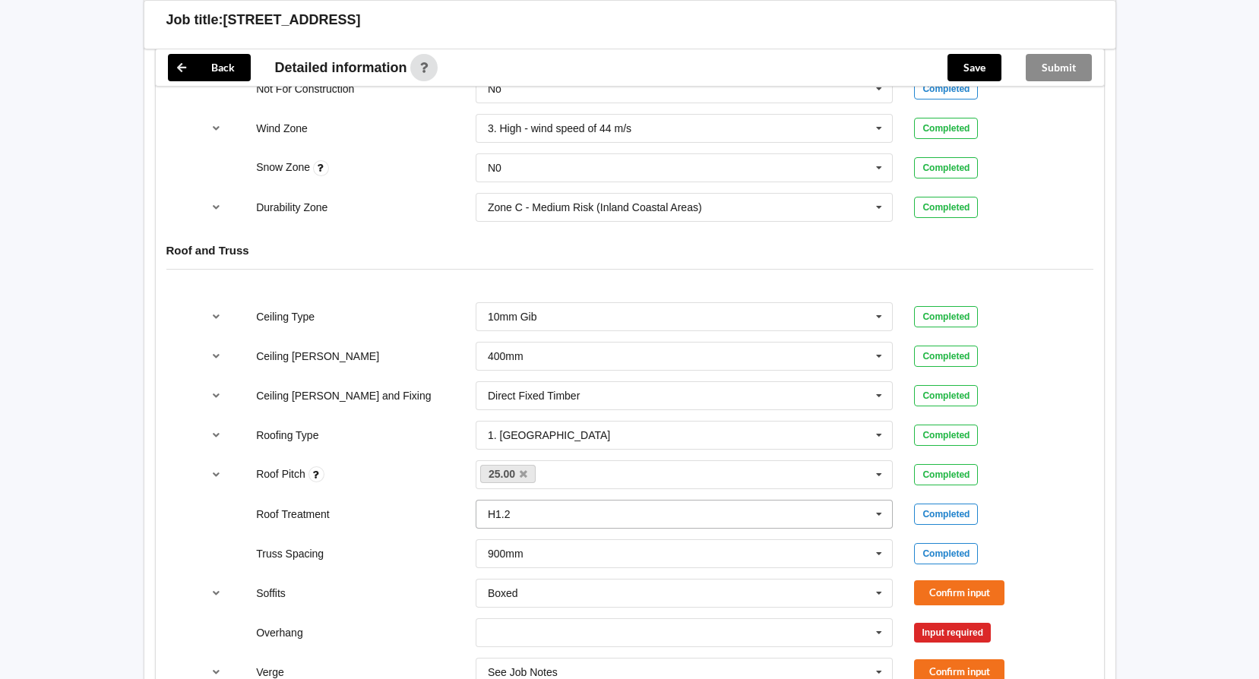
scroll to position [1064, 0]
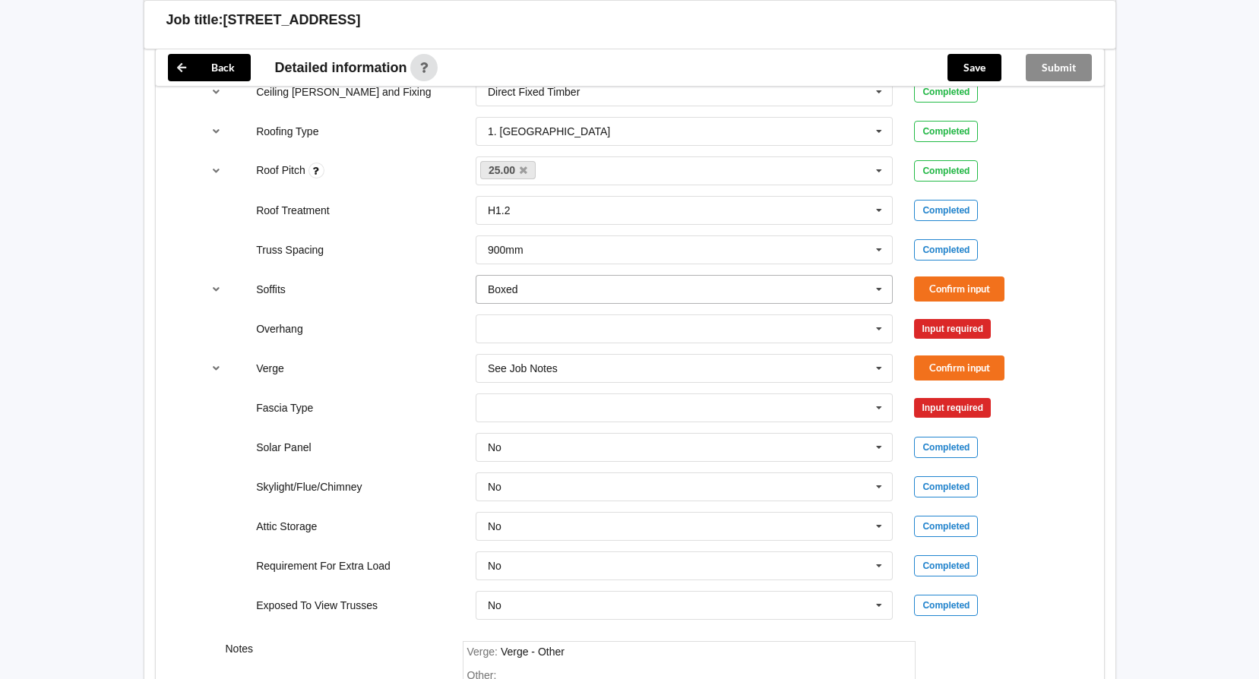
click at [666, 290] on input "text" at bounding box center [685, 289] width 416 height 27
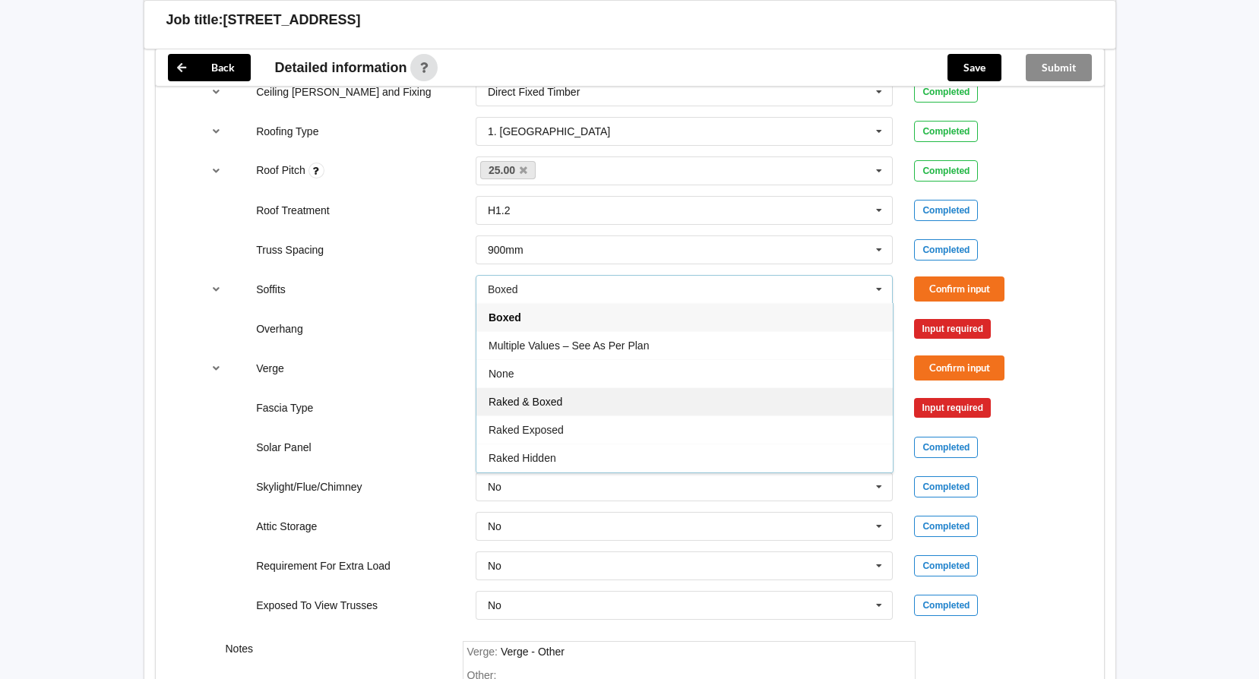
click at [628, 411] on div "Raked & Boxed" at bounding box center [684, 402] width 416 height 28
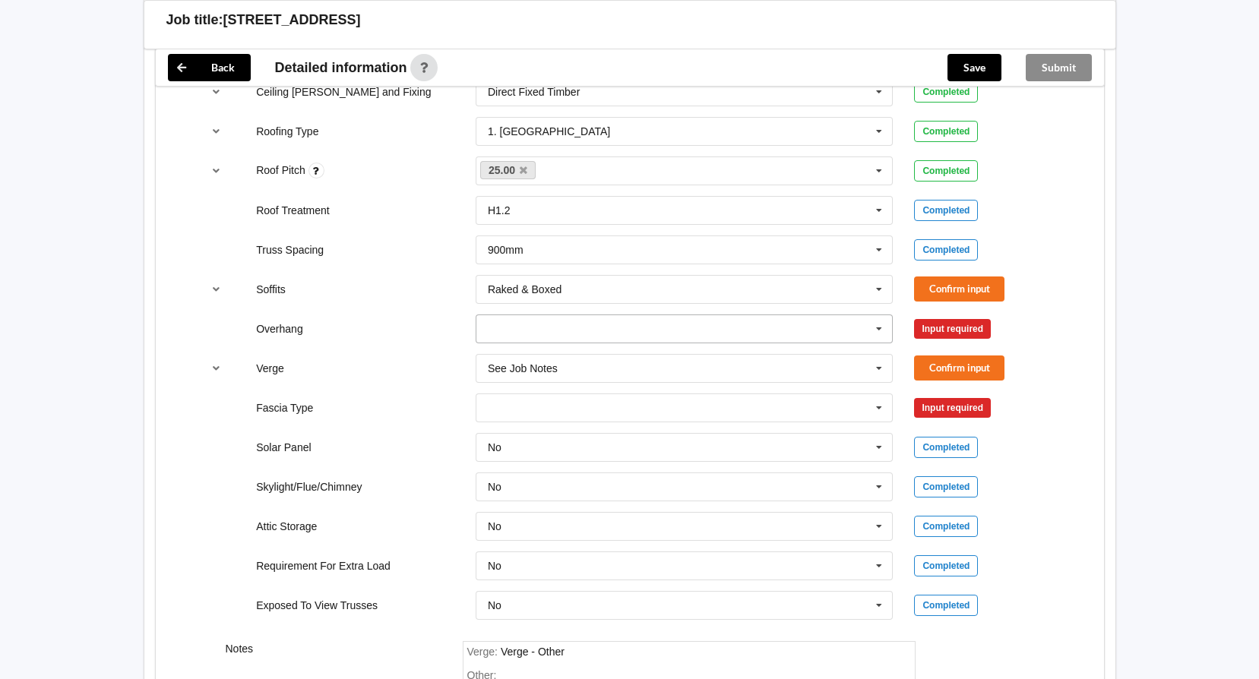
click at [631, 326] on input "text" at bounding box center [685, 328] width 416 height 27
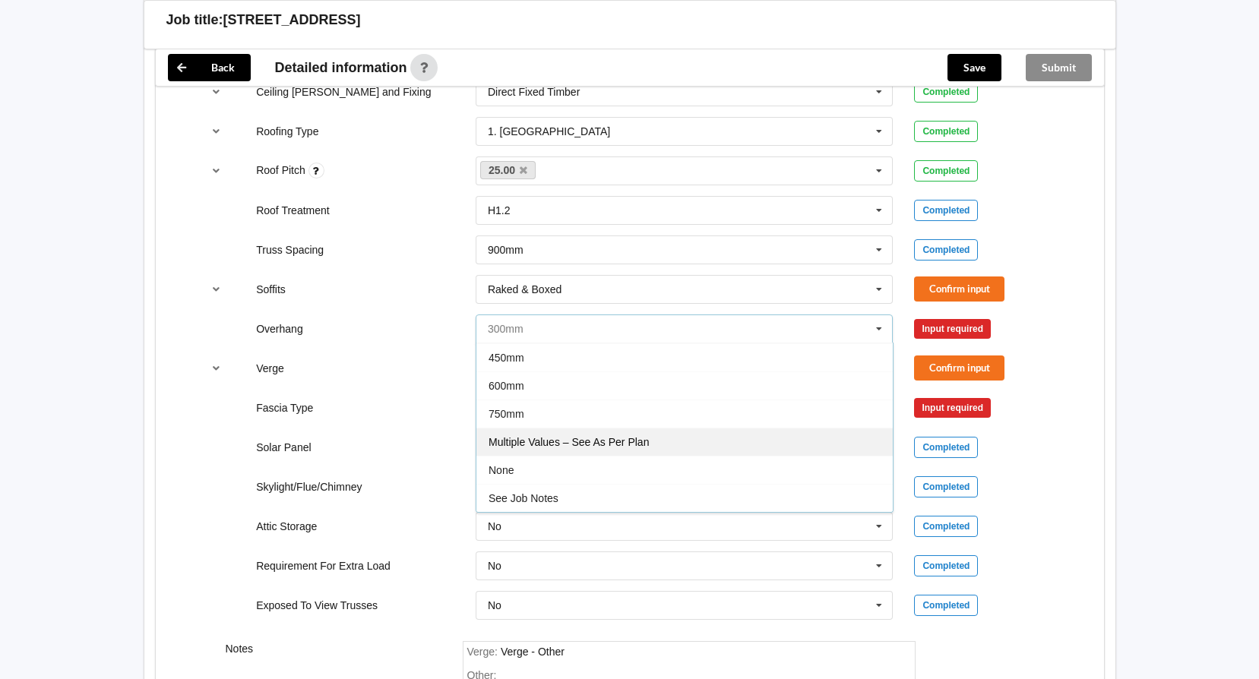
scroll to position [1140, 0]
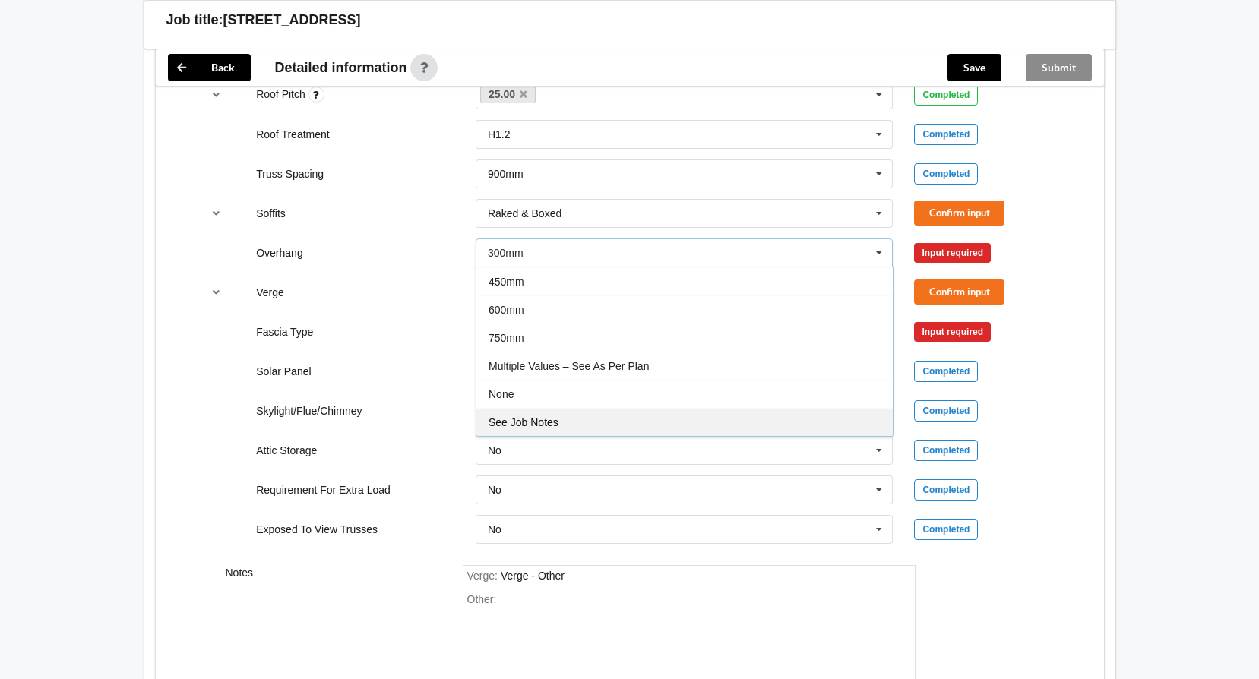
click at [584, 416] on div "See Job Notes" at bounding box center [684, 422] width 416 height 28
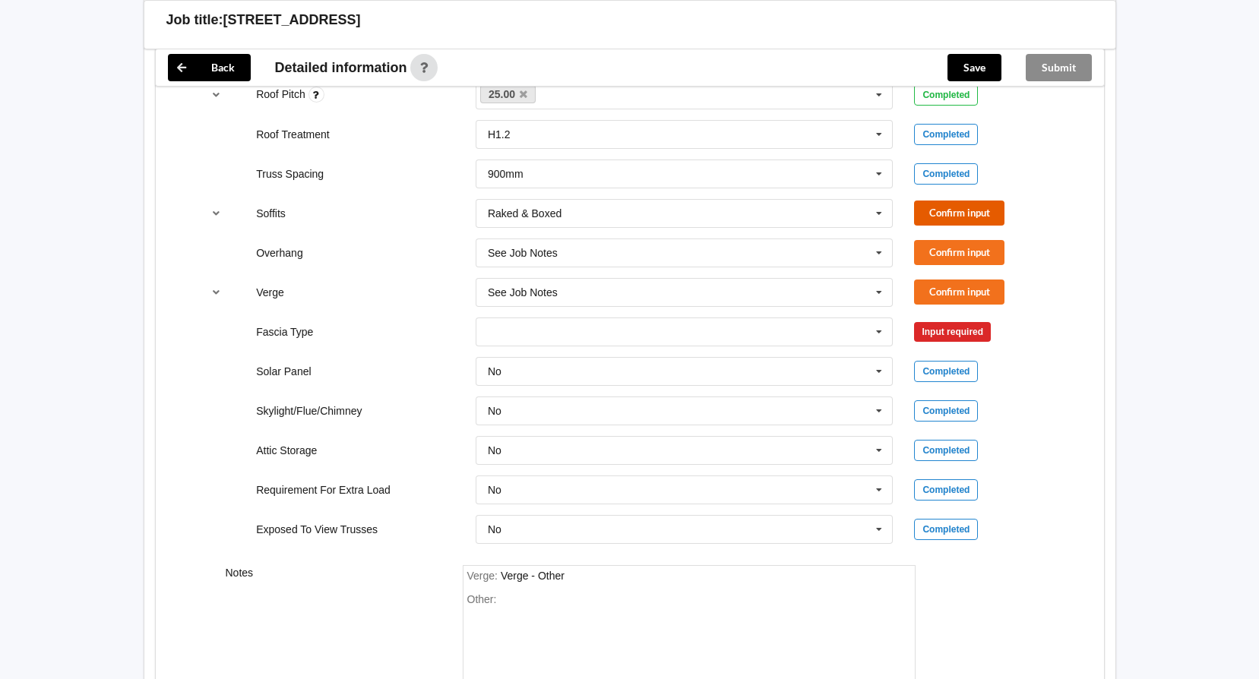
click at [944, 214] on button "Confirm input" at bounding box center [959, 213] width 90 height 25
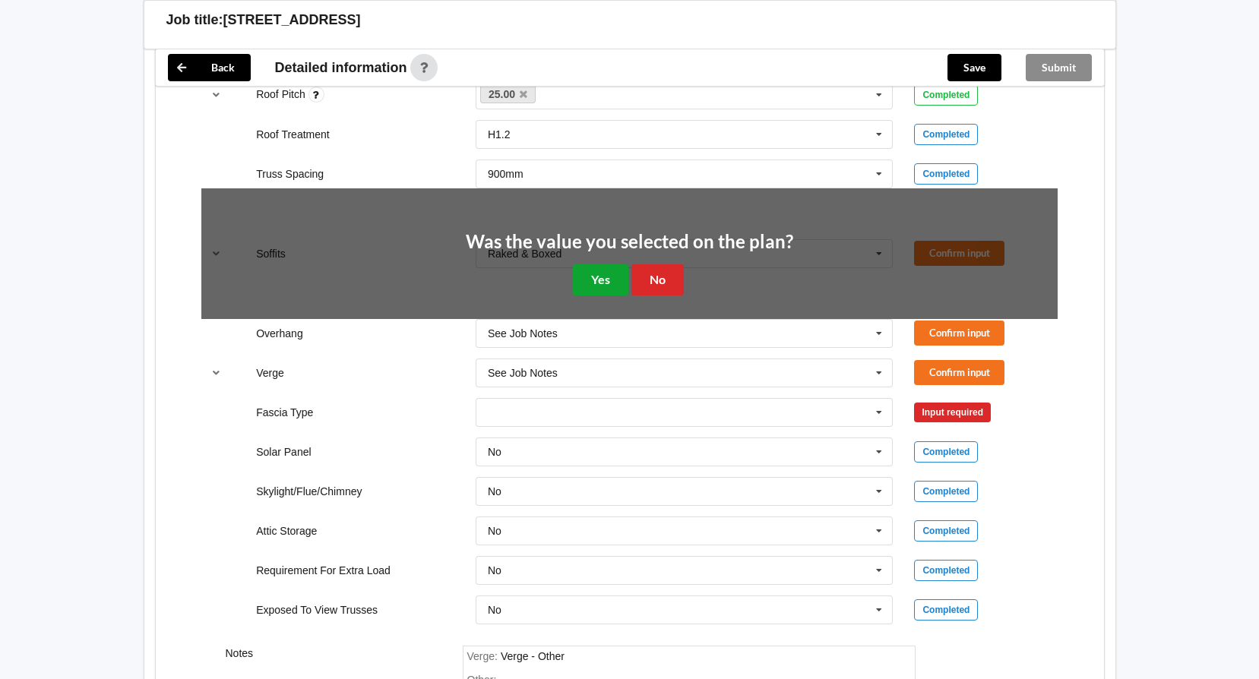
click at [587, 279] on button "Yes" at bounding box center [600, 279] width 55 height 31
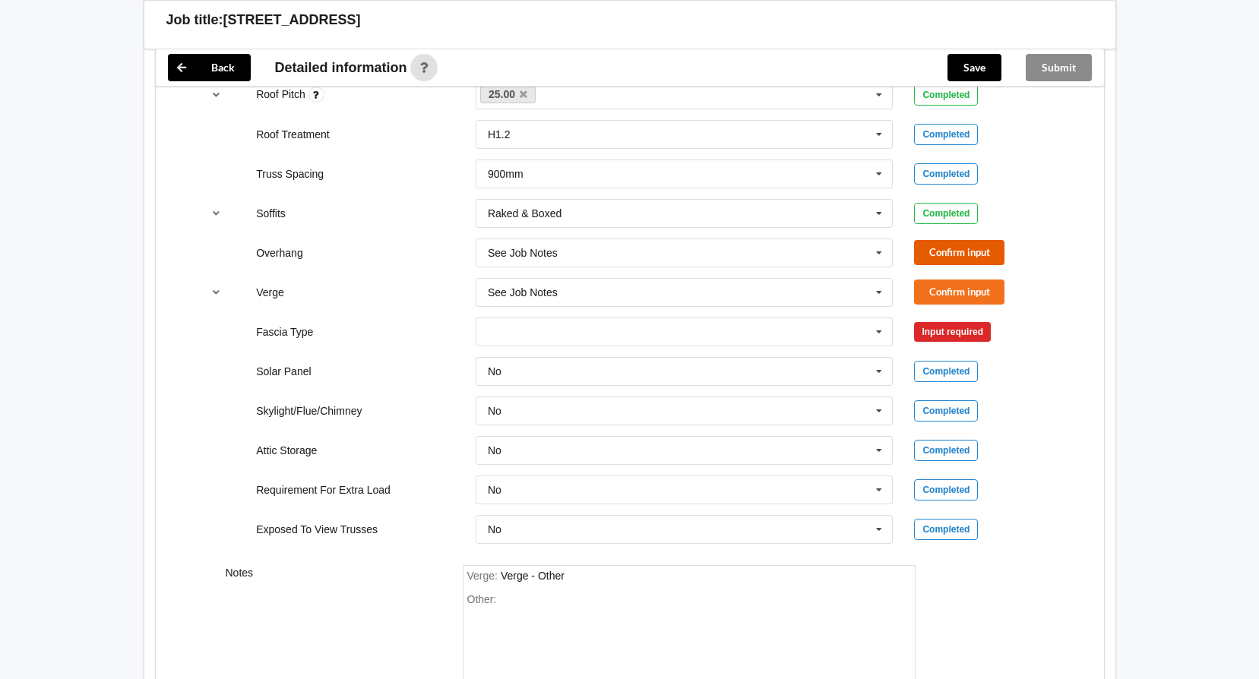
click at [936, 249] on button "Confirm input" at bounding box center [959, 252] width 90 height 25
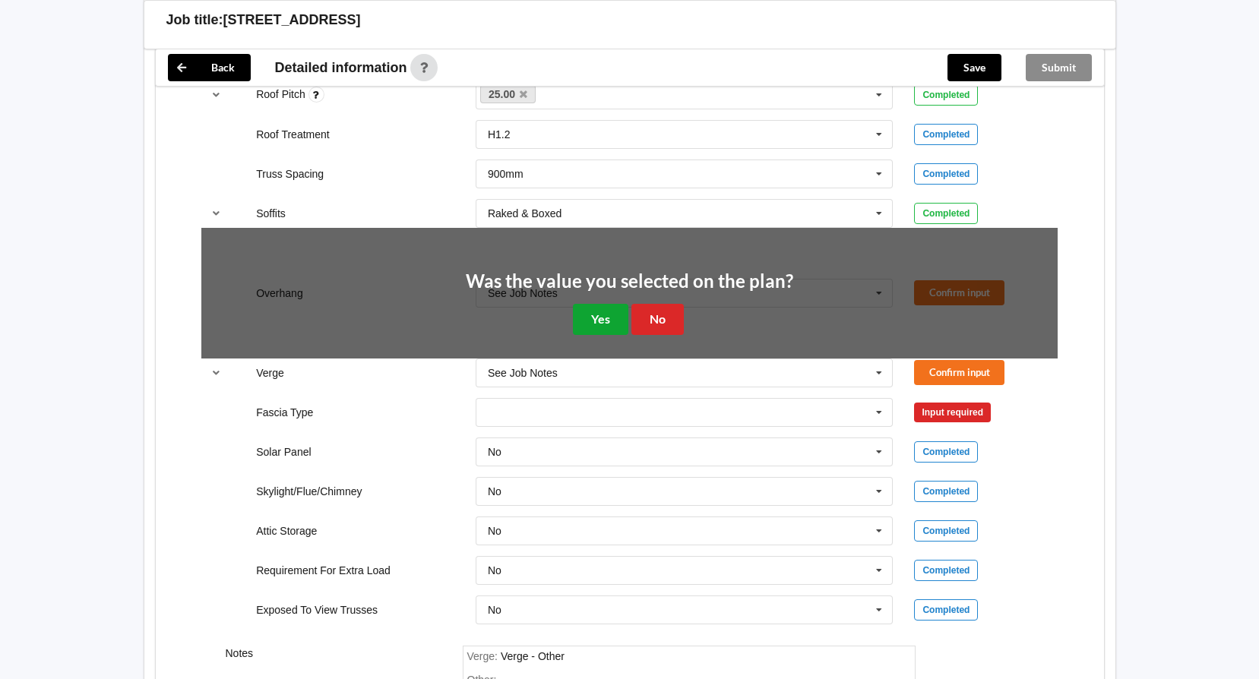
click at [594, 327] on button "Yes" at bounding box center [600, 319] width 55 height 31
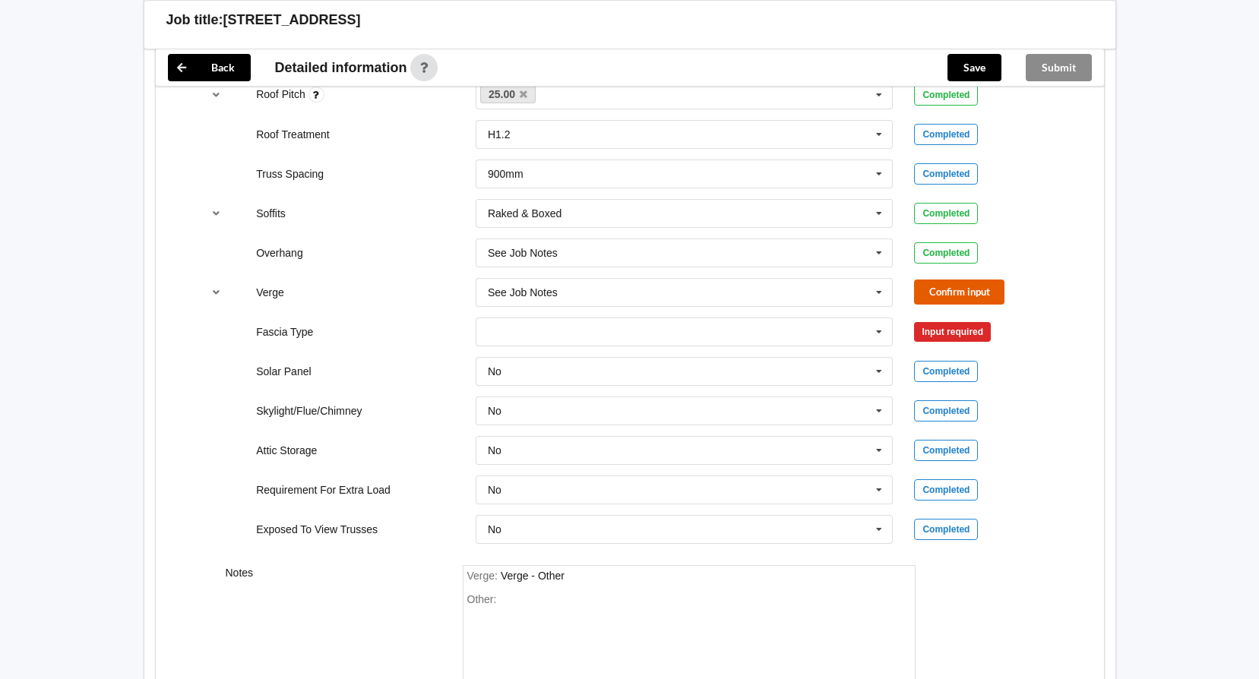
click at [959, 283] on button "Confirm input" at bounding box center [959, 292] width 90 height 25
click at [777, 341] on input "text" at bounding box center [685, 331] width 416 height 27
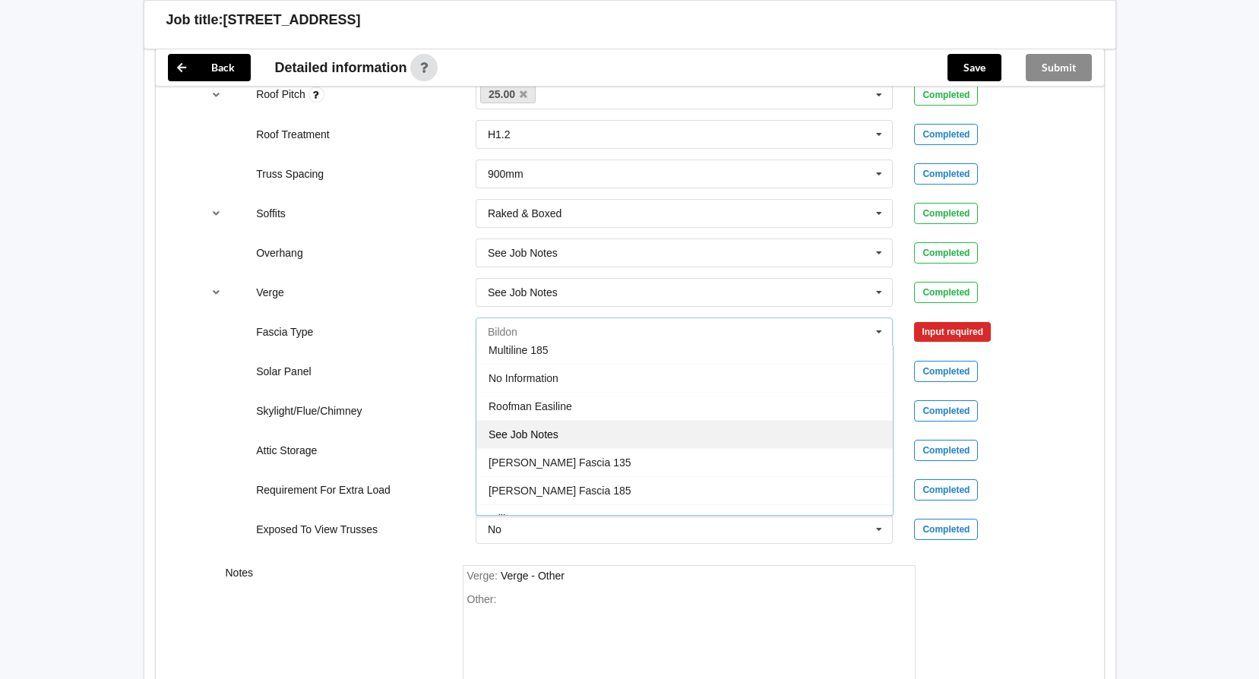
scroll to position [505, 0]
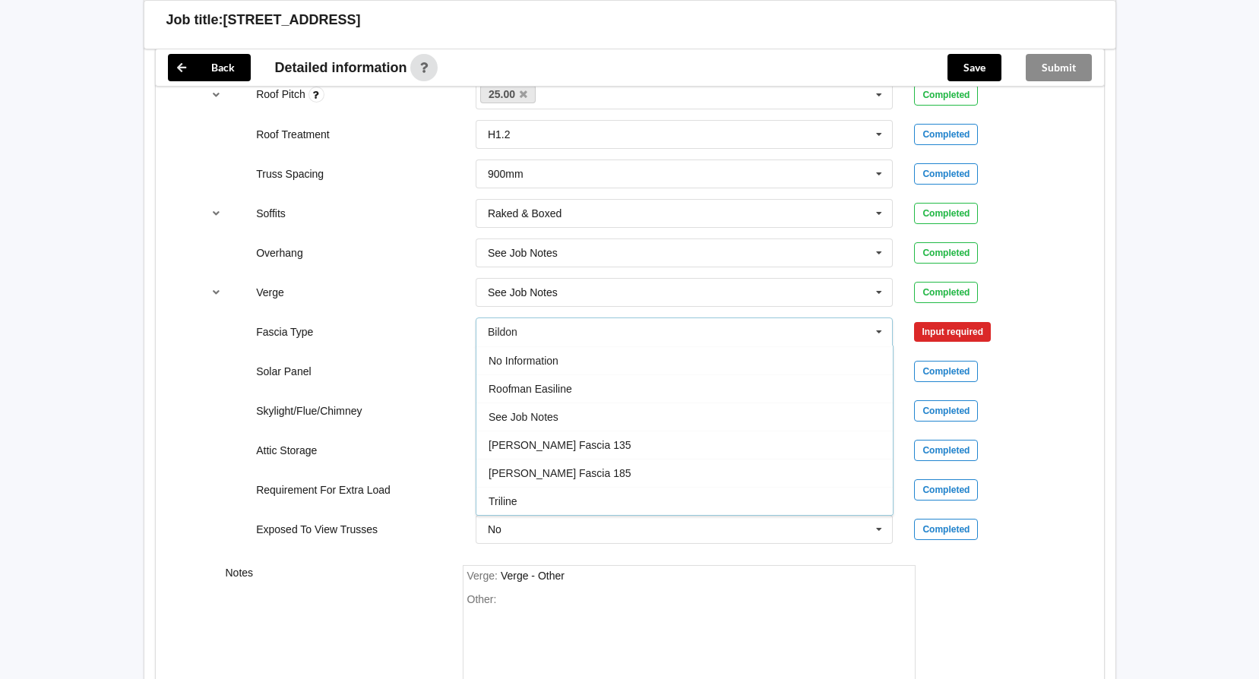
drag, startPoint x: 564, startPoint y: 365, endPoint x: 571, endPoint y: 353, distance: 13.9
click at [563, 365] on div "No Information" at bounding box center [684, 360] width 416 height 28
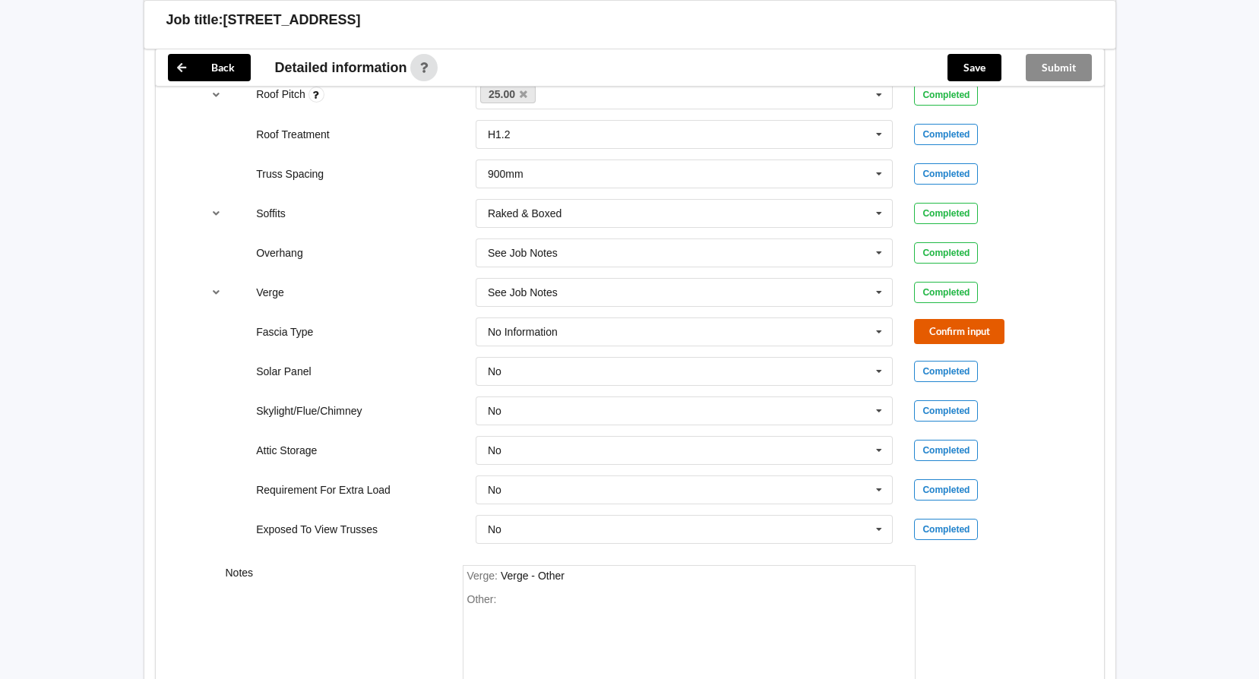
click at [952, 334] on button "Confirm input" at bounding box center [959, 331] width 90 height 25
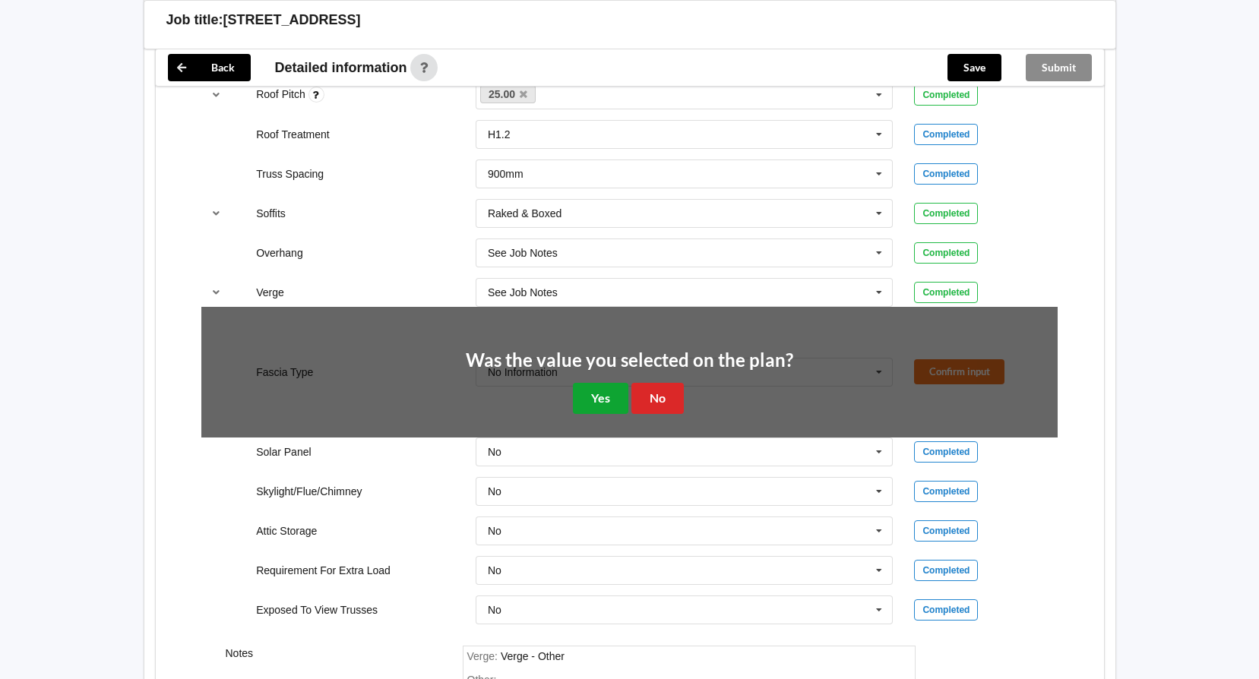
click at [608, 397] on button "Yes" at bounding box center [600, 398] width 55 height 31
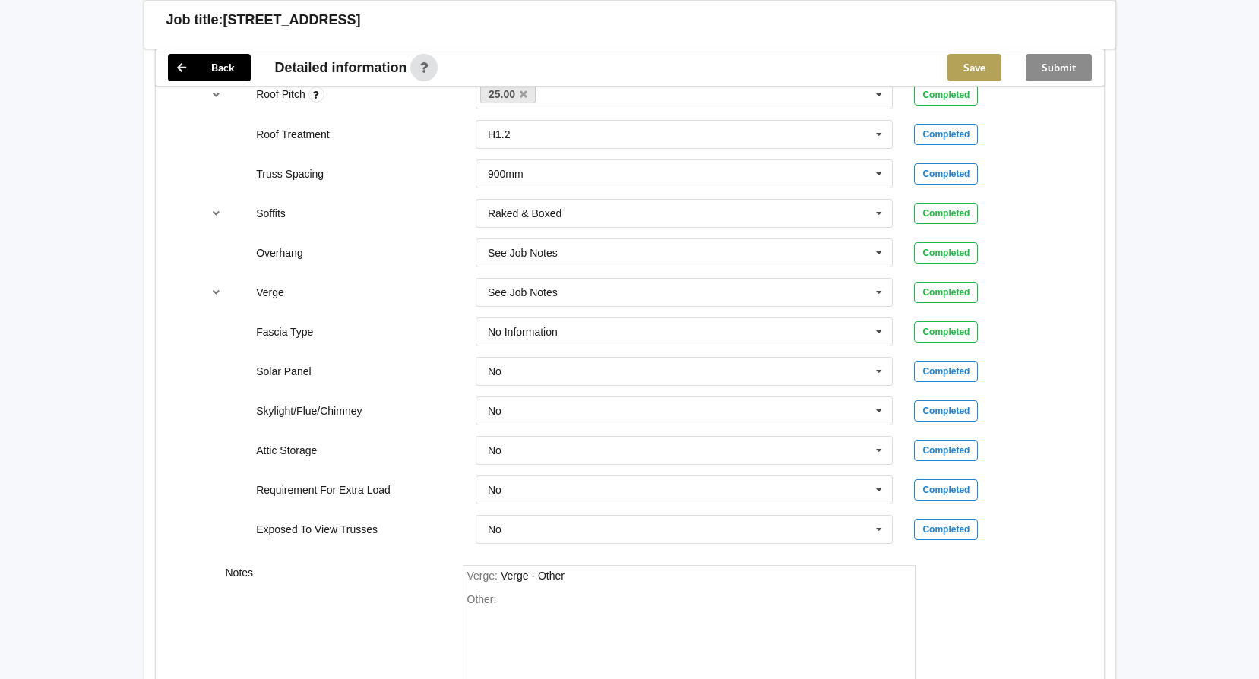
click at [976, 69] on button "Save" at bounding box center [975, 67] width 54 height 27
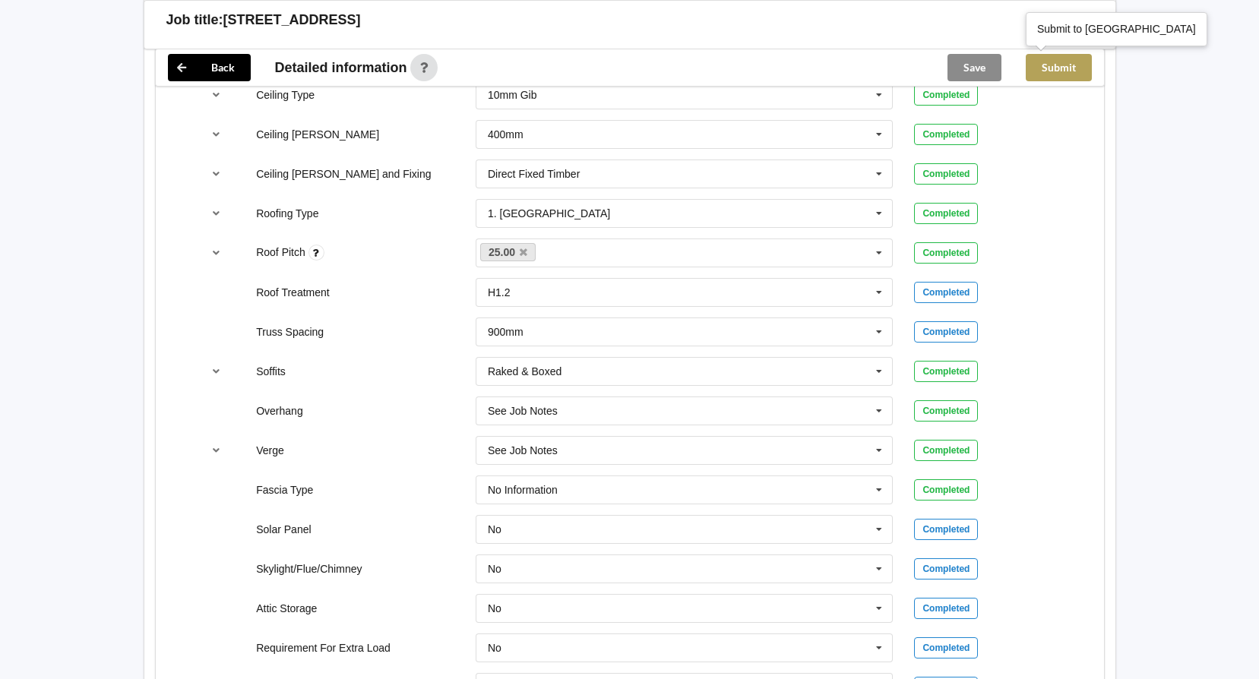
click at [1073, 70] on button "Submit" at bounding box center [1059, 67] width 66 height 27
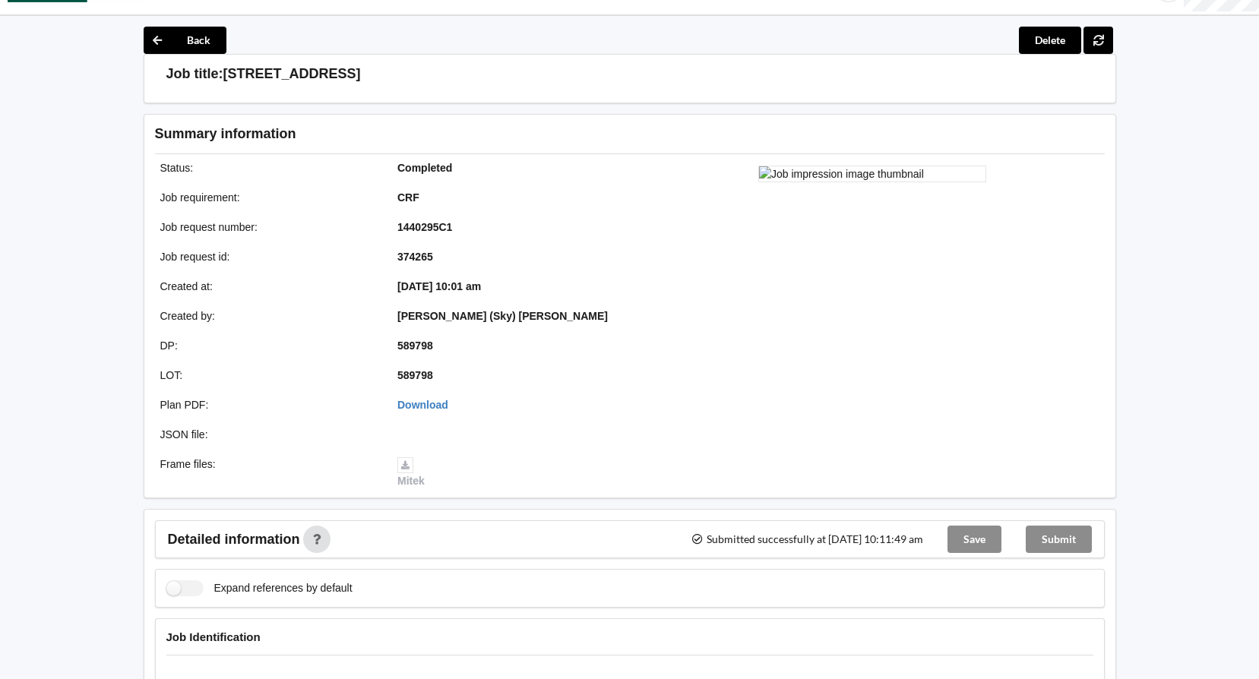
scroll to position [0, 0]
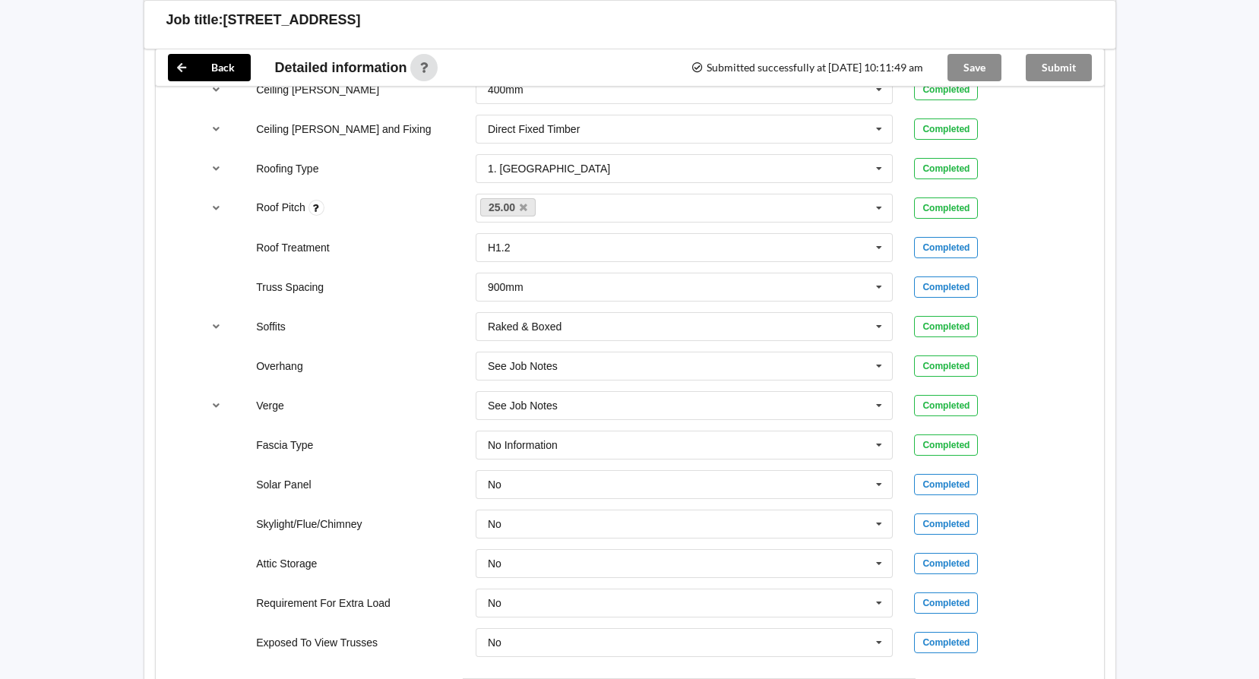
scroll to position [1204, 0]
